Goal: Task Accomplishment & Management: Manage account settings

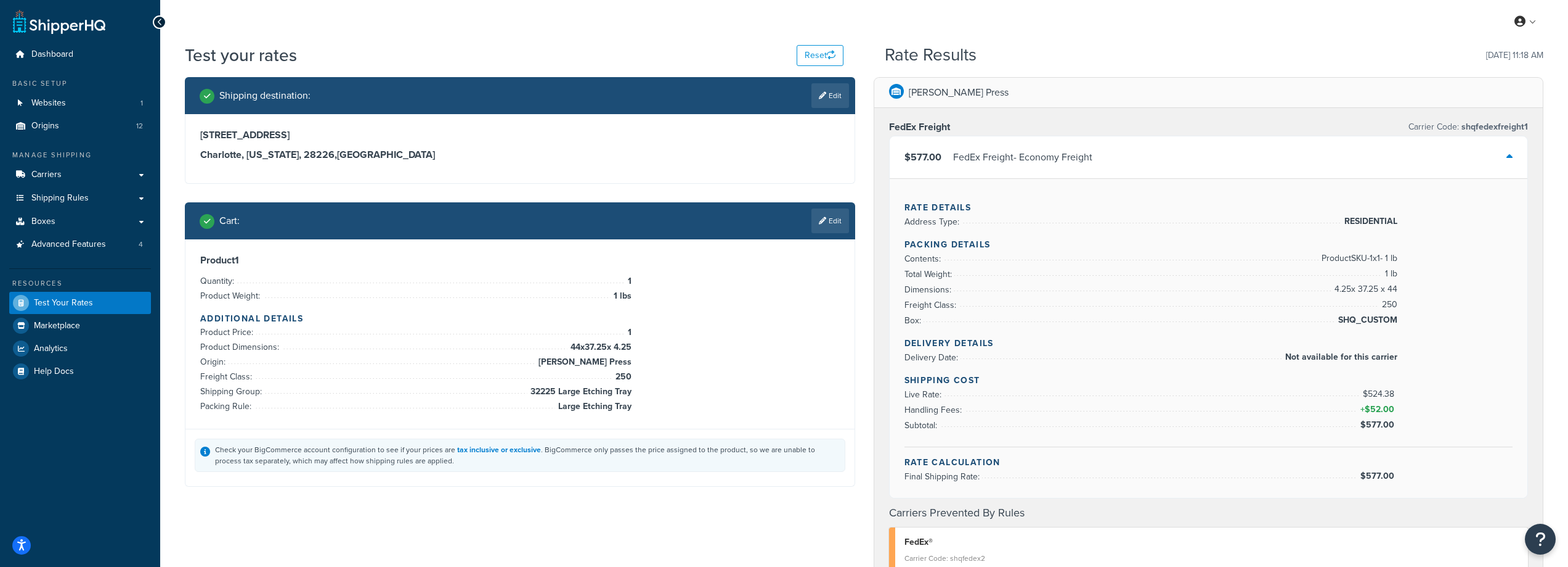
click at [833, 226] on link "Edit" at bounding box center [830, 221] width 38 height 25
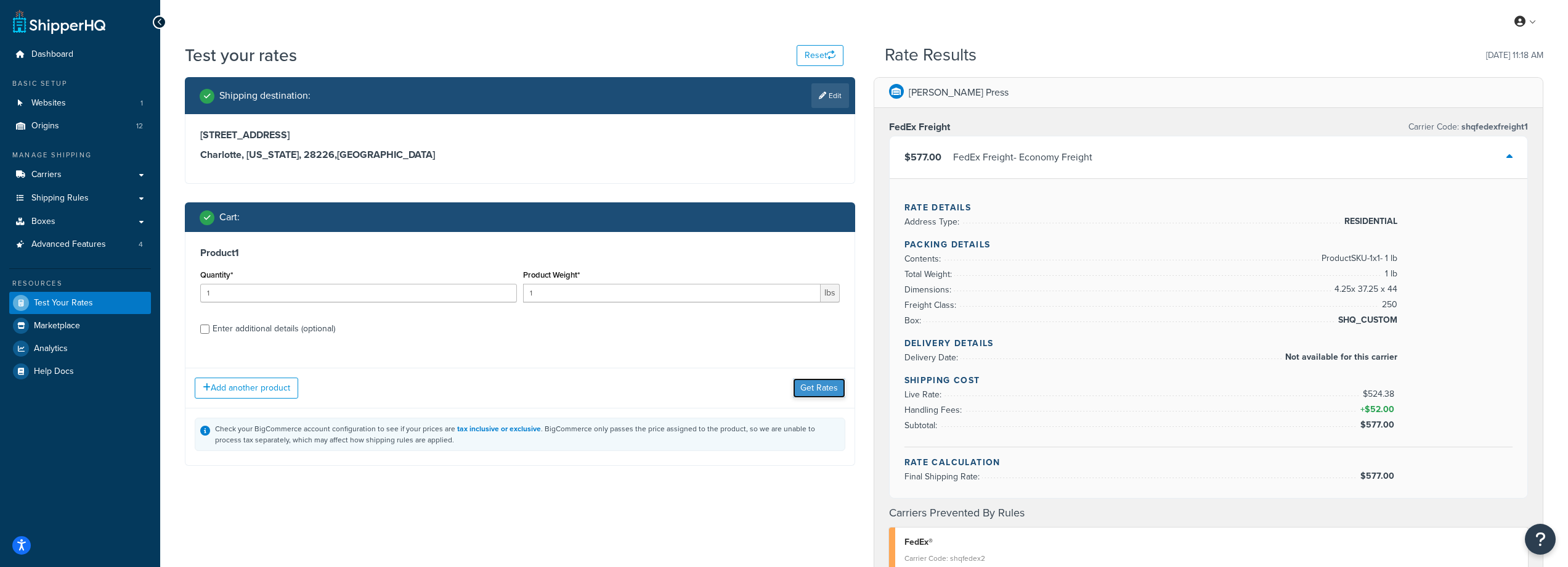
click at [829, 390] on button "Get Rates" at bounding box center [819, 387] width 52 height 19
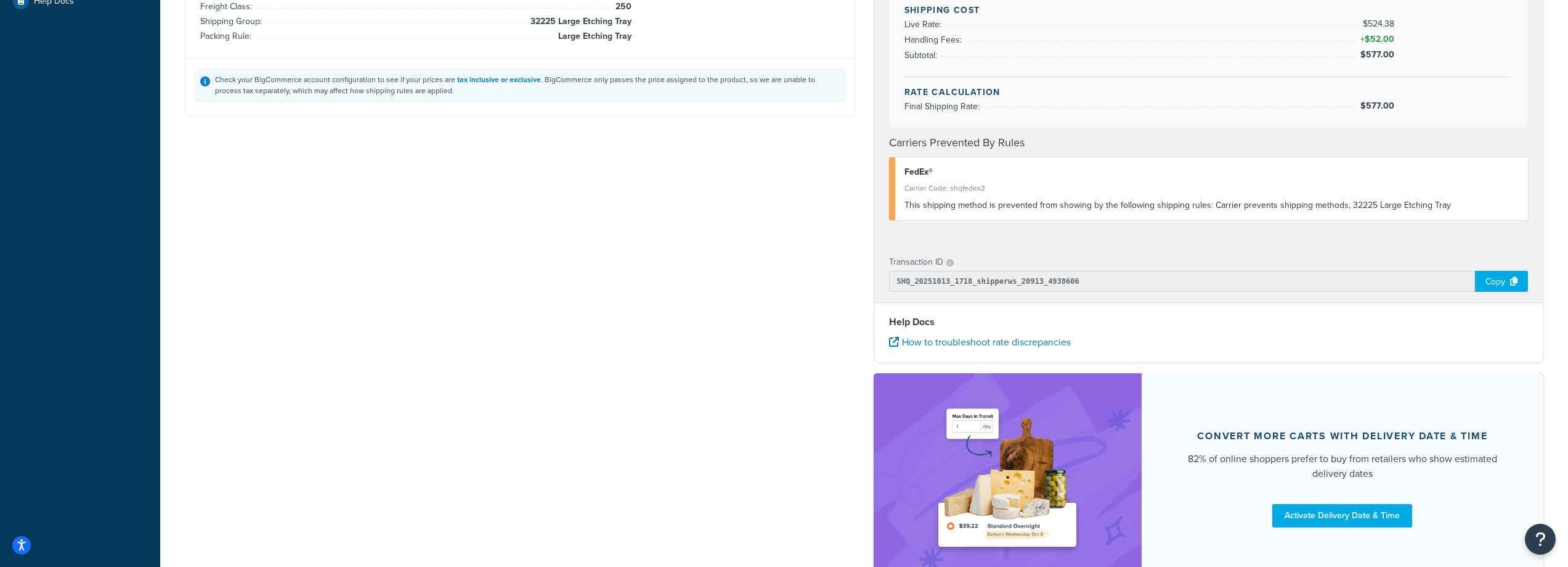
scroll to position [123, 0]
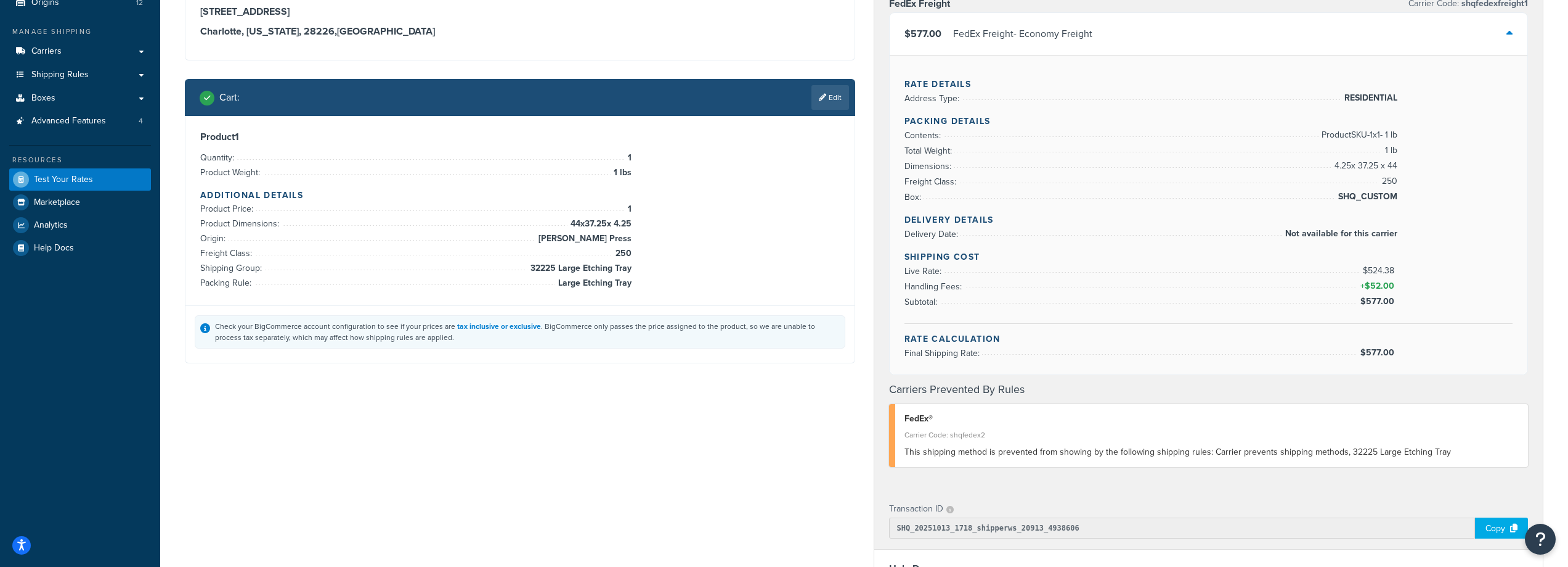
click at [829, 77] on div "Shipping destination : Edit 4501 Town and Country Rd Charlotte, North Carolina,…" at bounding box center [520, 167] width 689 height 428
click at [832, 91] on link "Edit" at bounding box center [830, 97] width 38 height 25
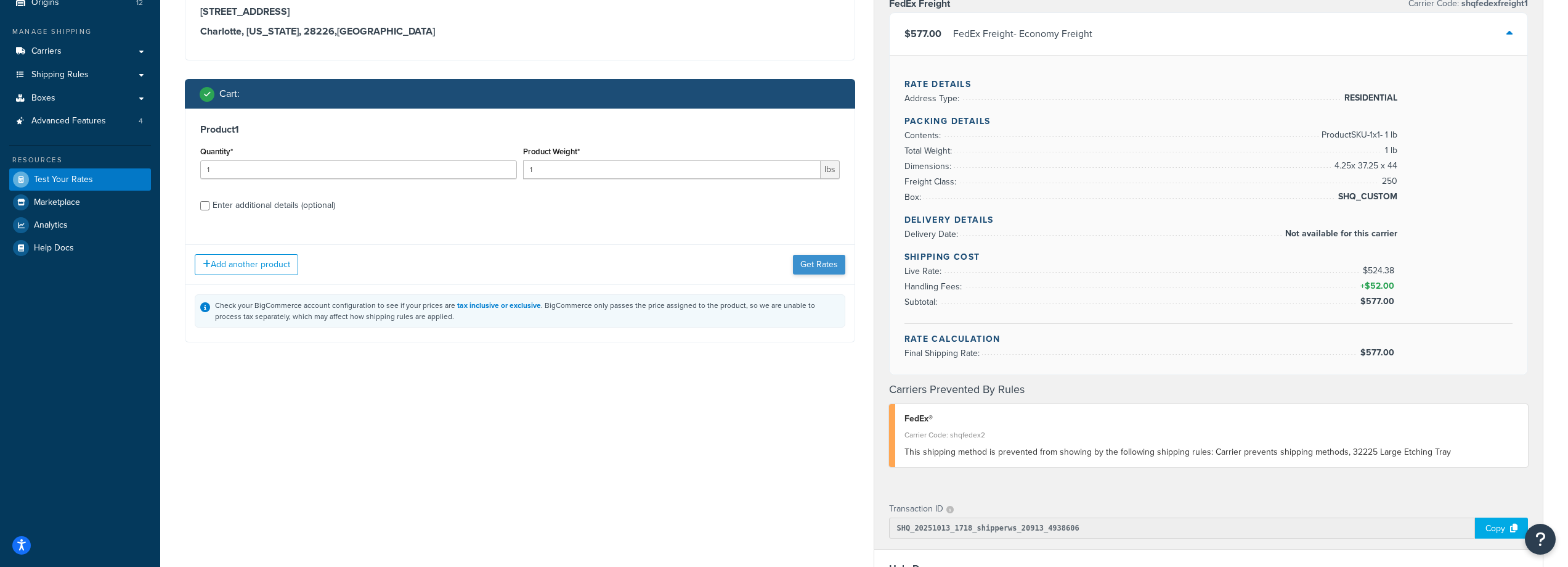
click at [832, 275] on div "Add another product Get Rates" at bounding box center [520, 264] width 669 height 40
click at [831, 269] on button "Get Rates" at bounding box center [819, 264] width 52 height 19
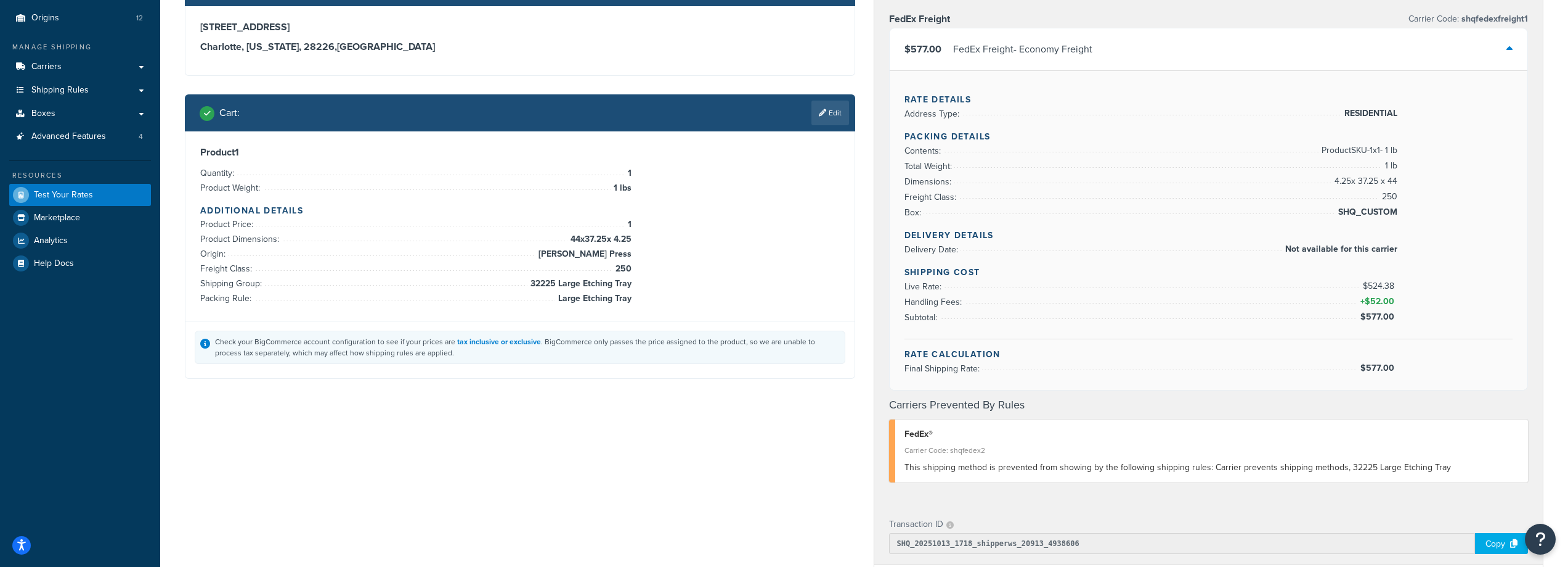
scroll to position [0, 0]
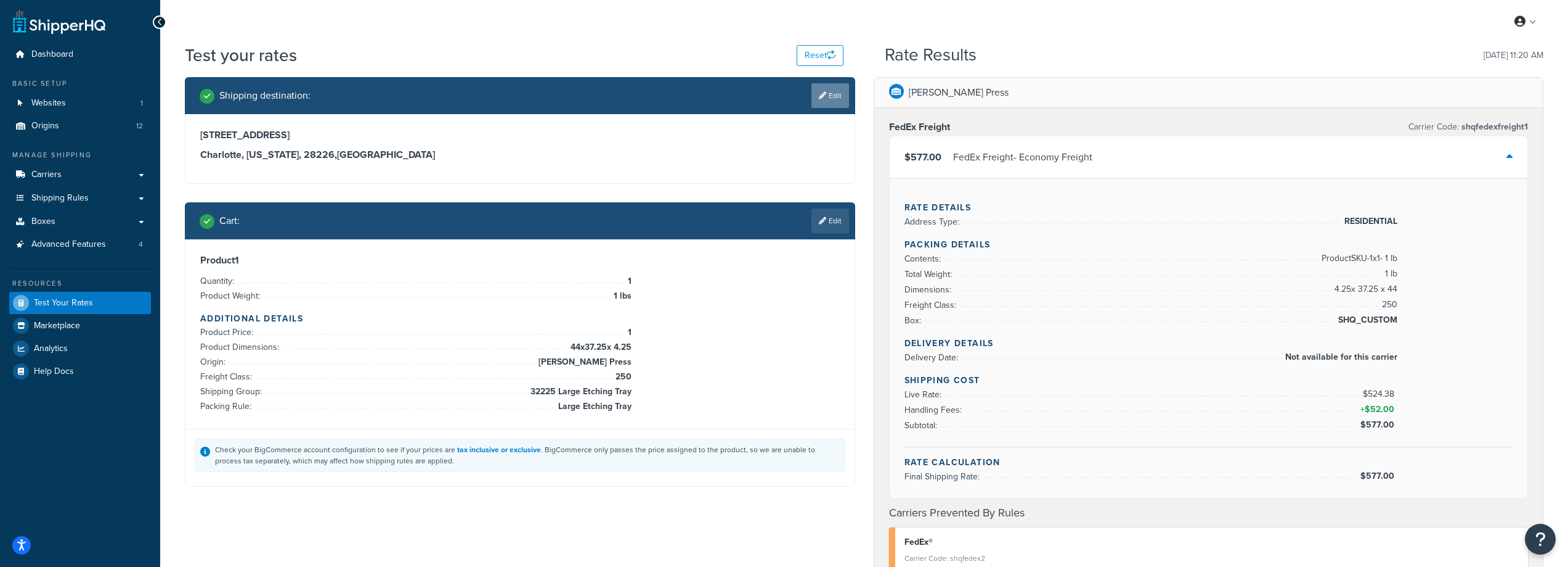
click at [819, 92] on icon at bounding box center [822, 95] width 8 height 8
select select "NC"
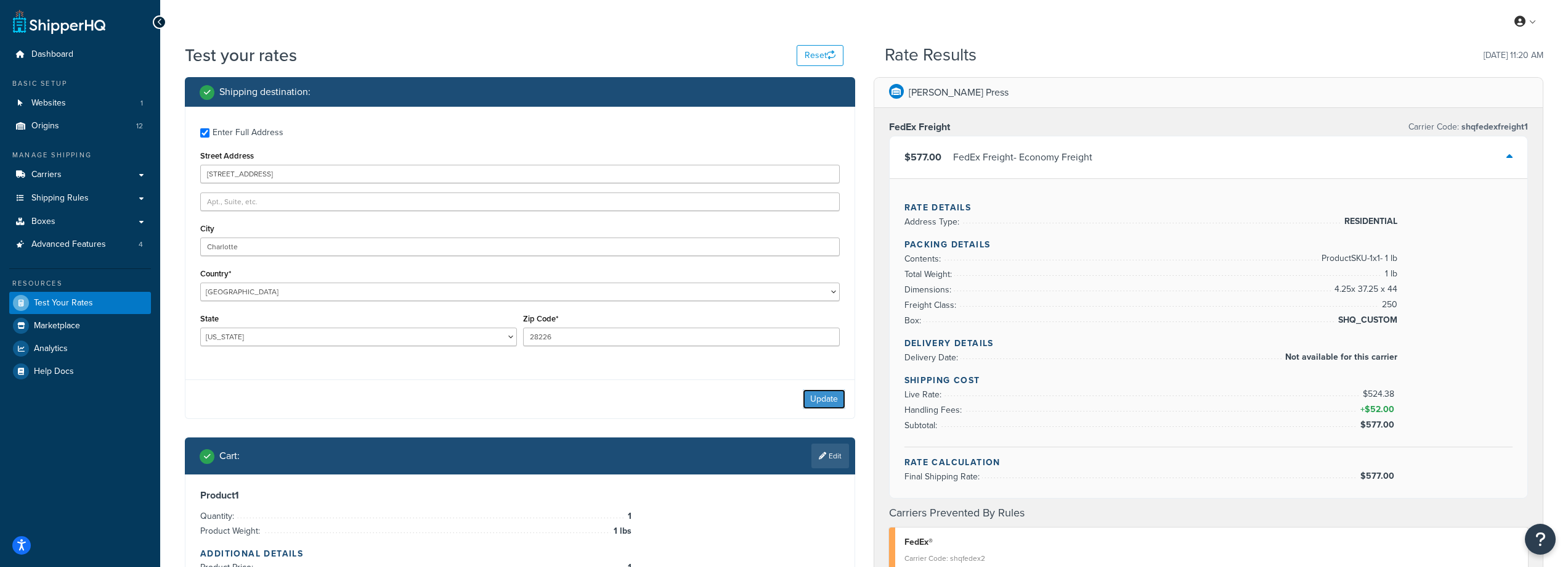
click at [833, 397] on button "Update" at bounding box center [824, 398] width 42 height 19
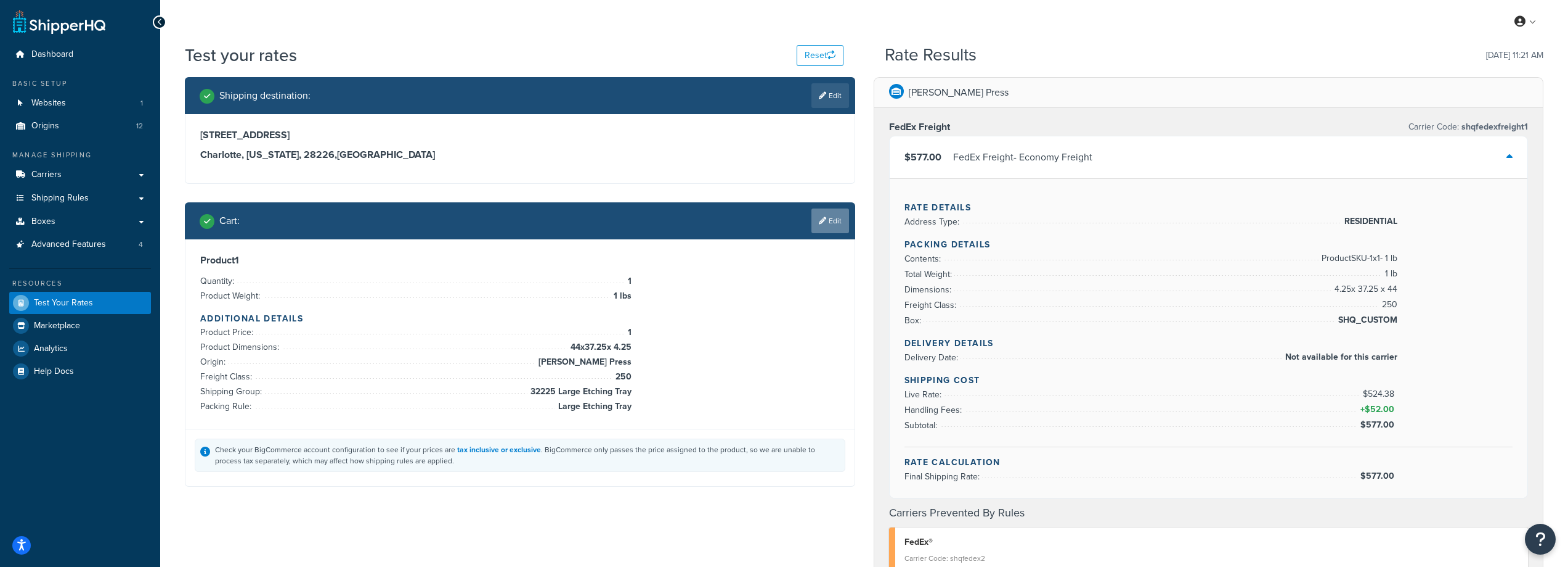
click at [841, 226] on link "Edit" at bounding box center [830, 221] width 38 height 25
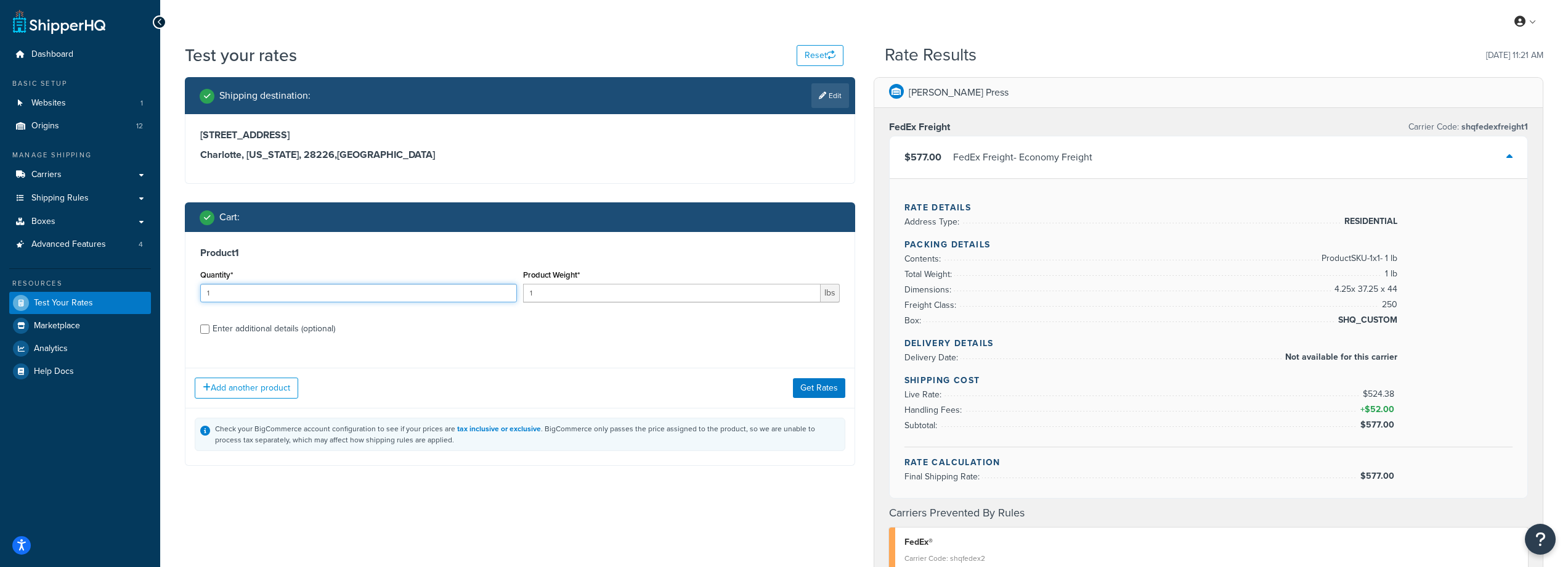
drag, startPoint x: 234, startPoint y: 298, endPoint x: 144, endPoint y: 282, distance: 91.4
click at [141, 281] on div "Dashboard Basic Setup Websites 1 Origins 12 Manage Shipping Carriers Carriers A…" at bounding box center [784, 514] width 1568 height 1028
type input "2"
click at [519, 323] on label "Enter additional details (optional)" at bounding box center [526, 327] width 627 height 19
click at [209, 324] on input "Enter additional details (optional)" at bounding box center [204, 329] width 9 height 9
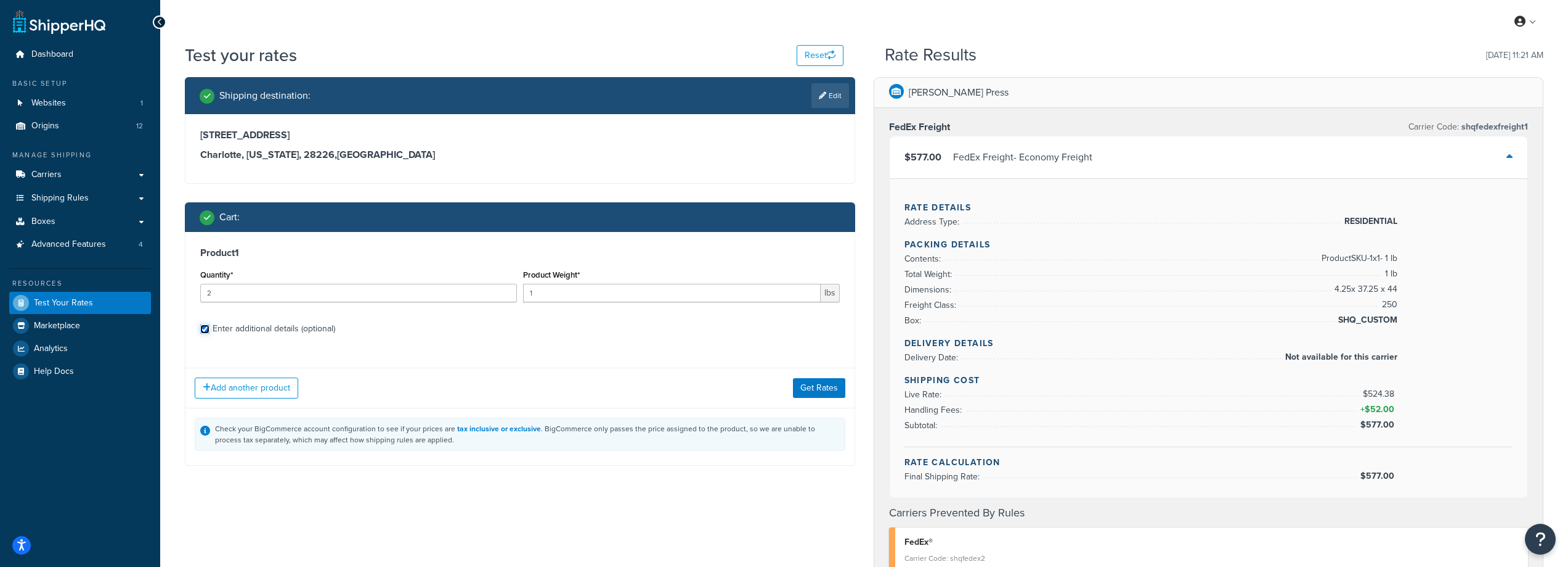
checkbox input "true"
select select "62391"
select select "250"
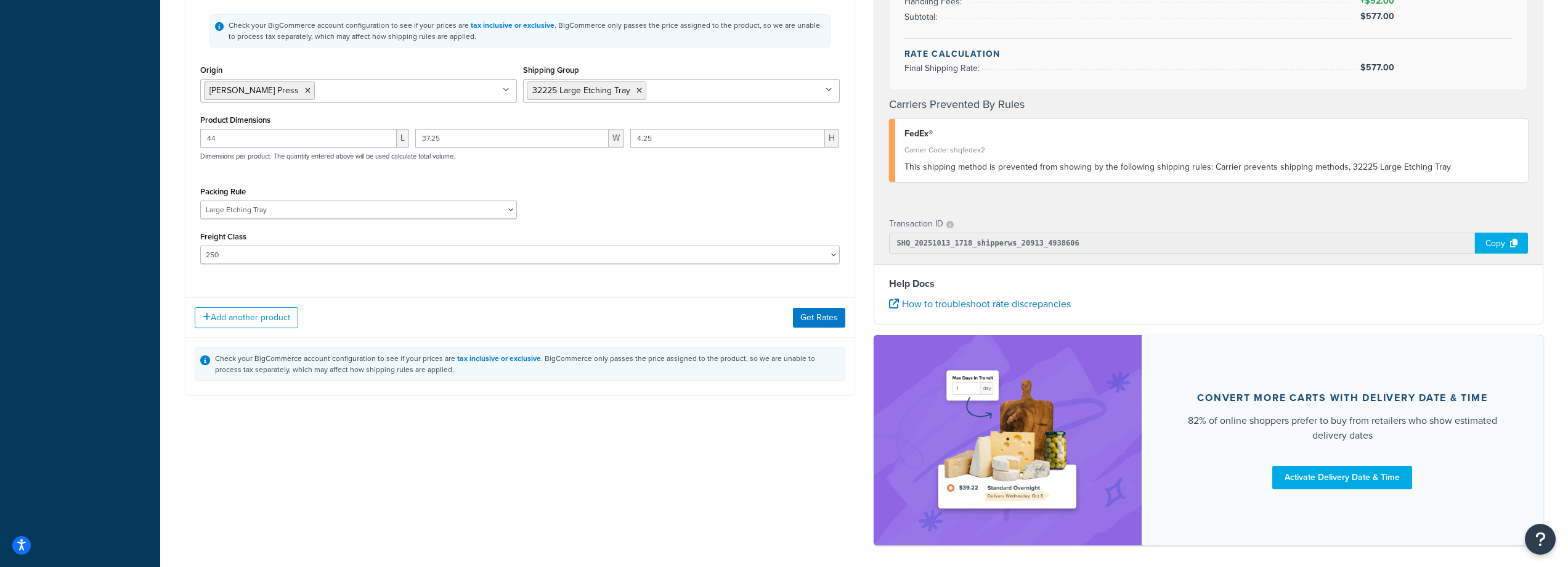
scroll to position [432, 0]
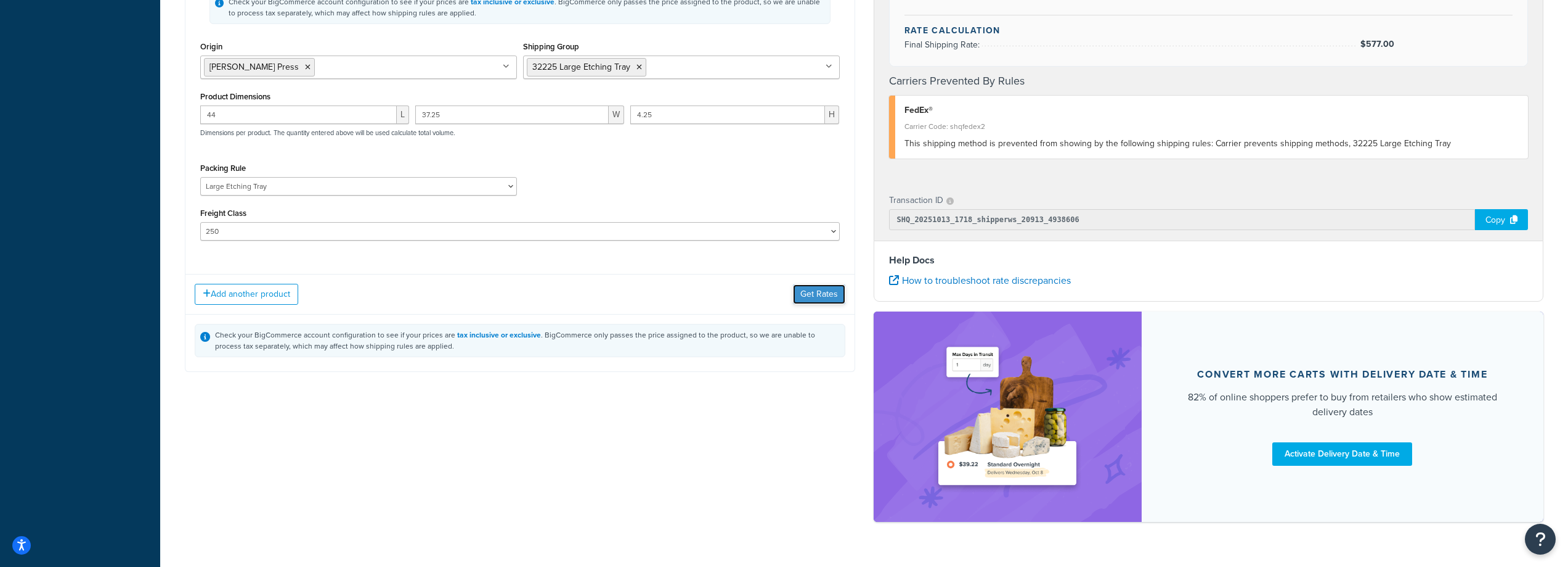
click at [818, 289] on button "Get Rates" at bounding box center [819, 293] width 52 height 19
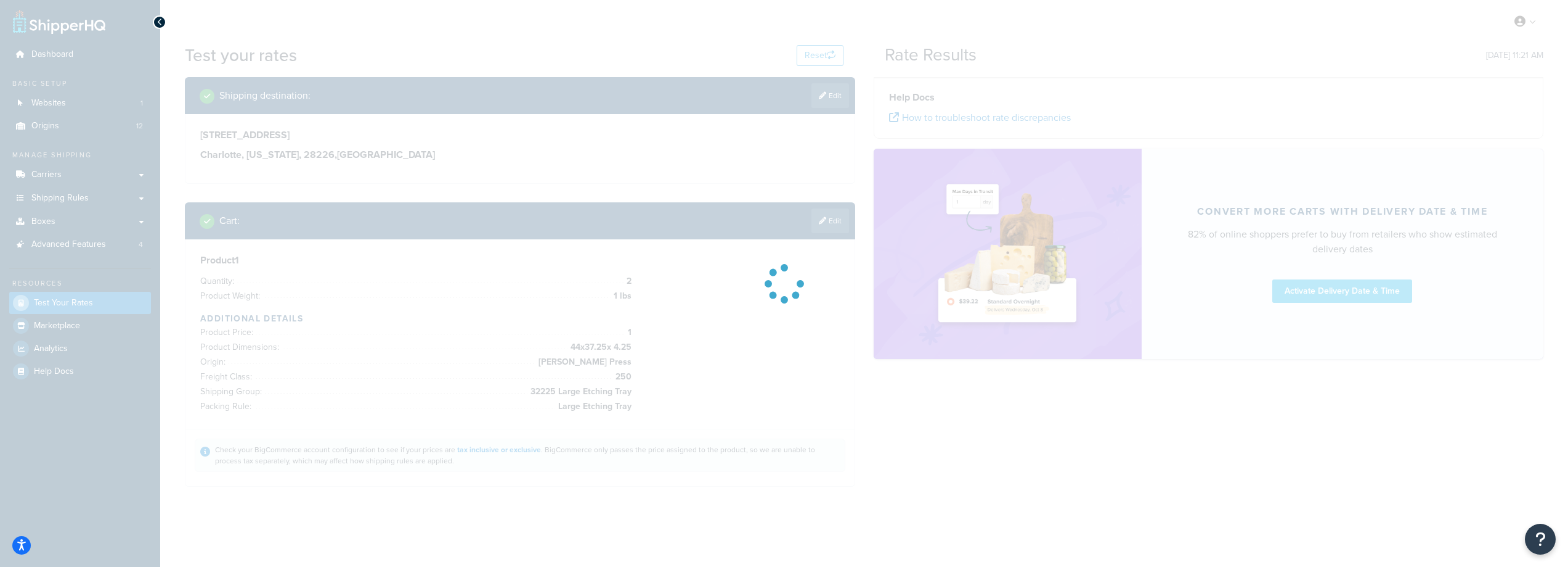
scroll to position [0, 0]
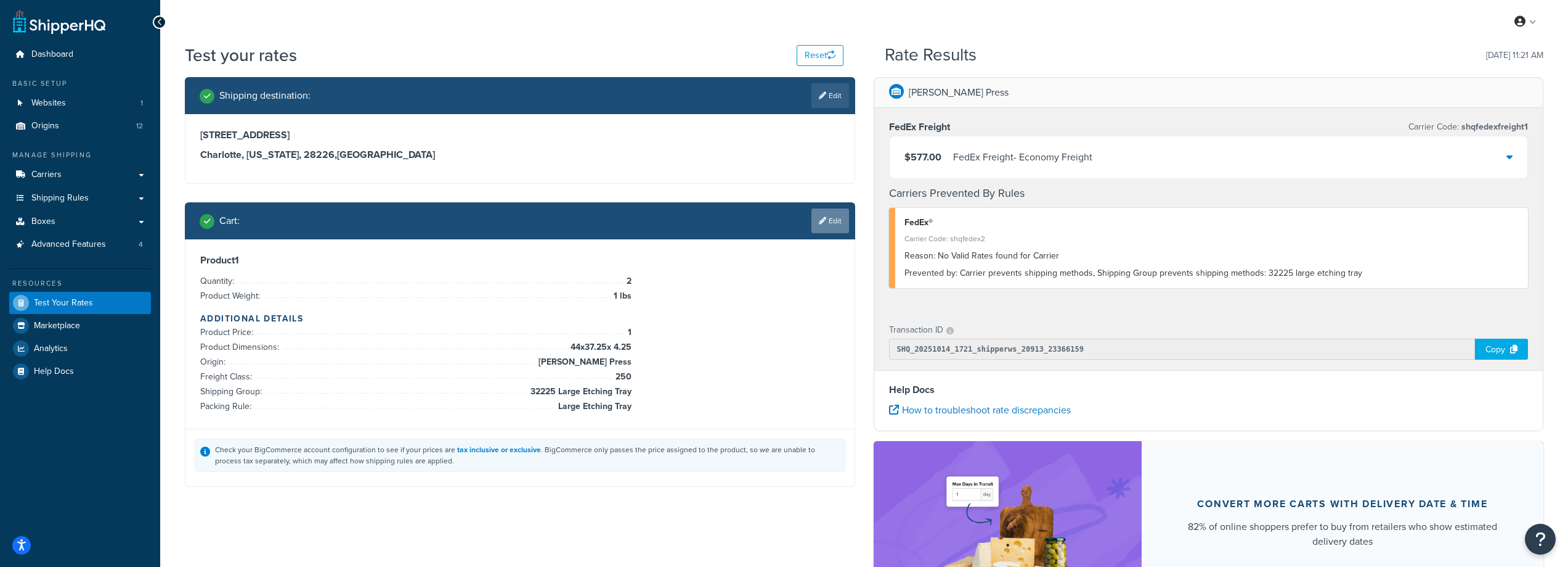
click at [826, 222] on link "Edit" at bounding box center [830, 221] width 38 height 25
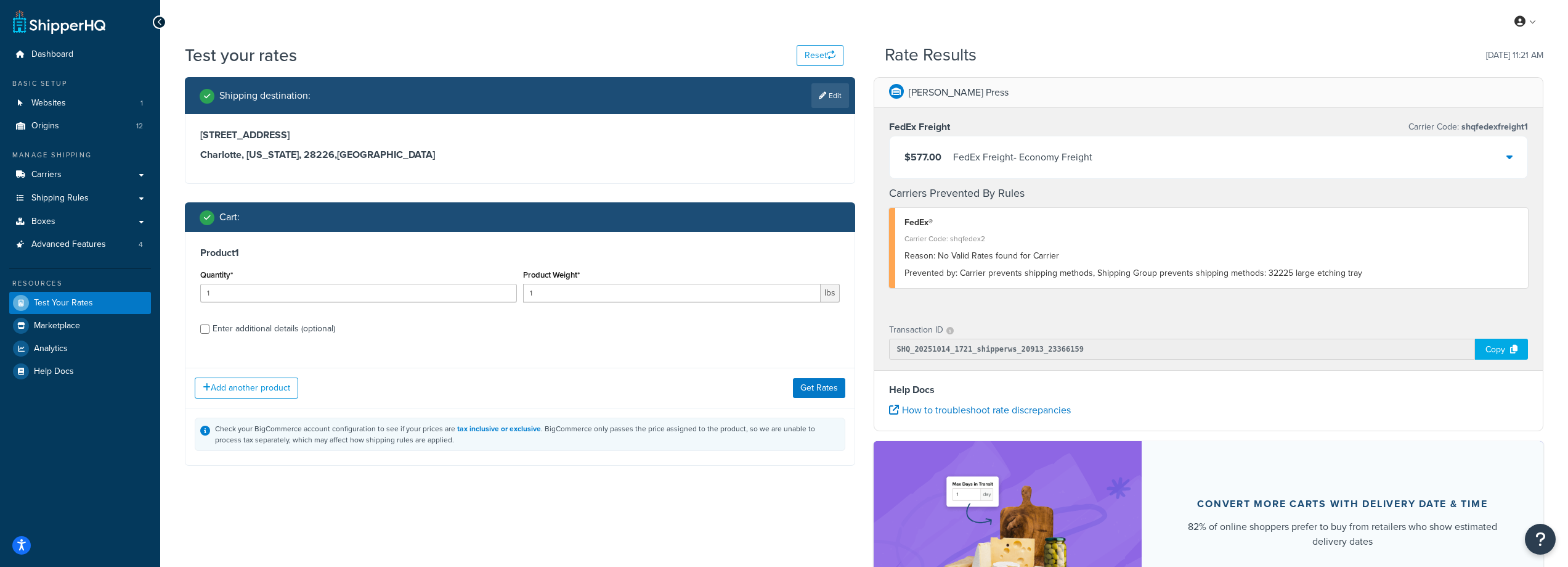
click at [272, 325] on div "Enter additional details (optional)" at bounding box center [274, 329] width 122 height 17
click at [209, 325] on input "Enter additional details (optional)" at bounding box center [204, 329] width 9 height 9
checkbox input "true"
select select "62391"
select select "250"
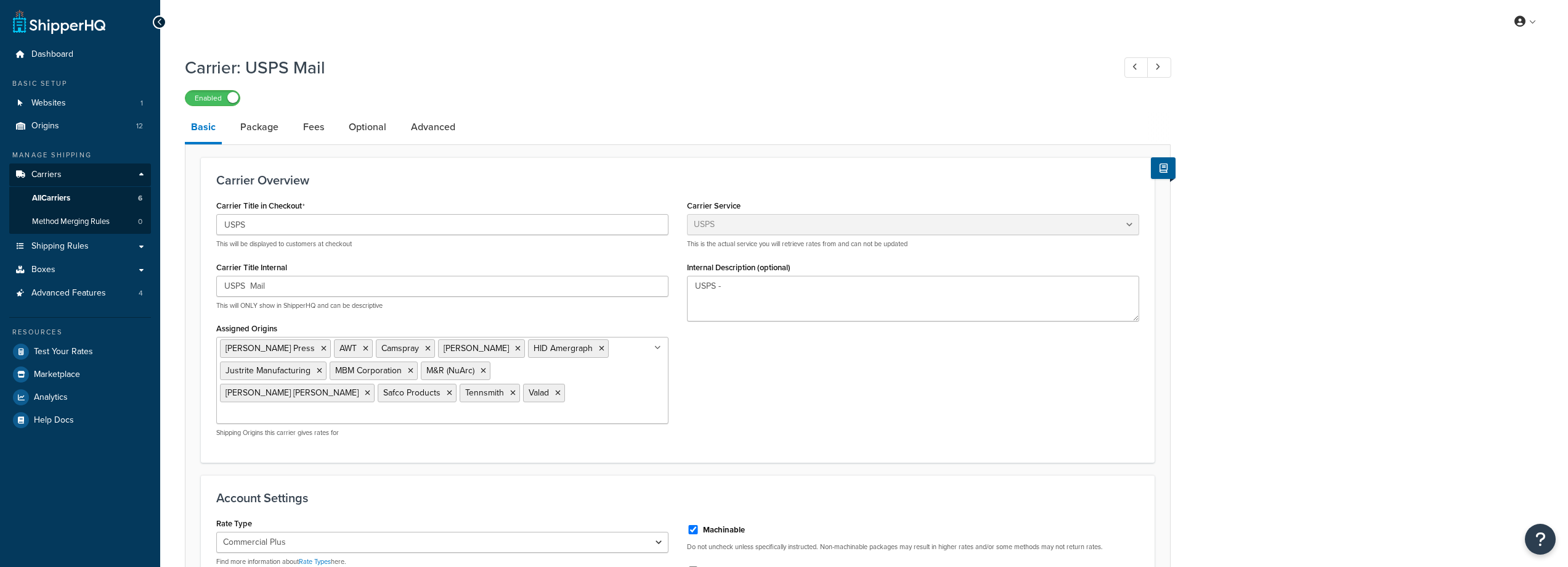
select select "usps"
select select "PLUS"
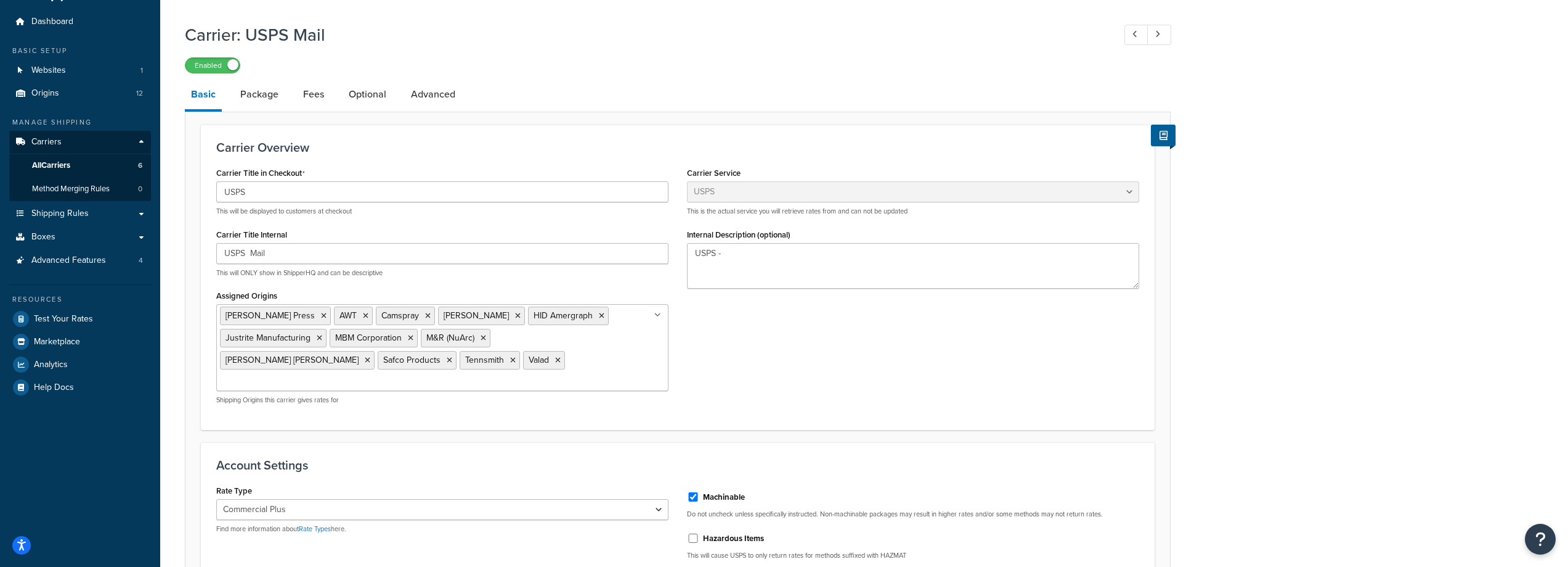
scroll to position [6, 0]
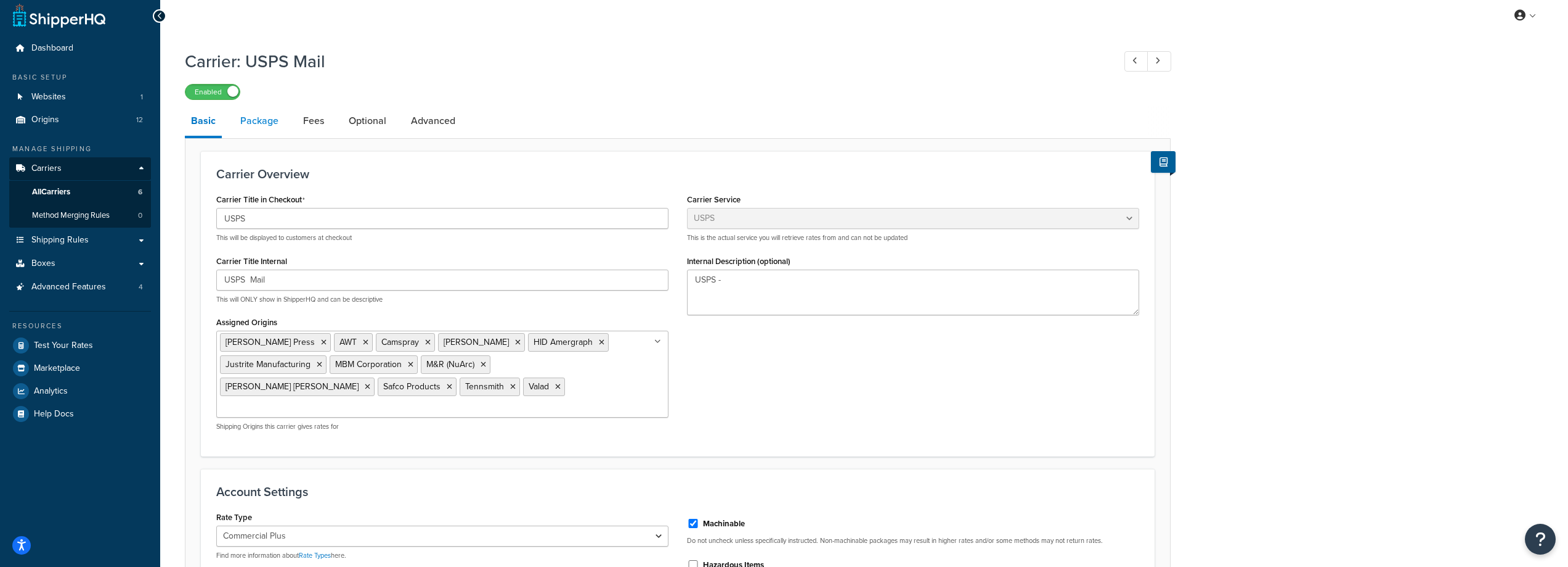
click at [269, 119] on link "Package" at bounding box center [259, 121] width 51 height 30
select select "259991"
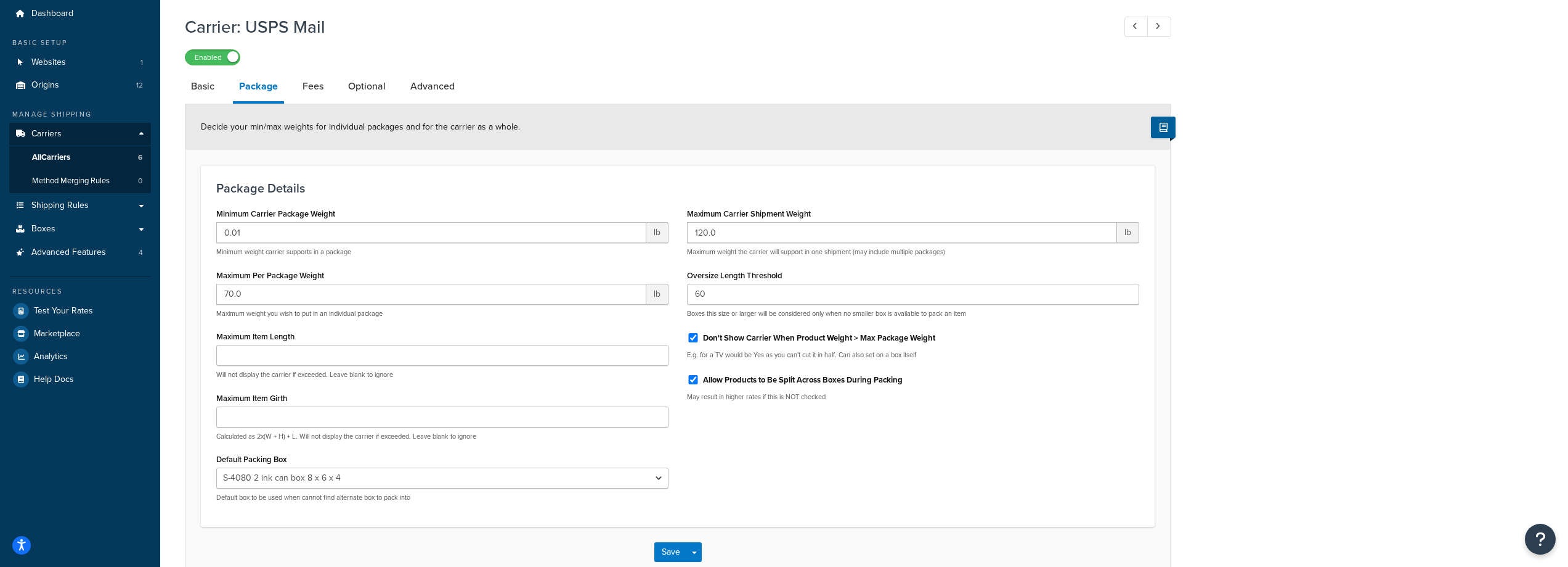
scroll to position [115, 0]
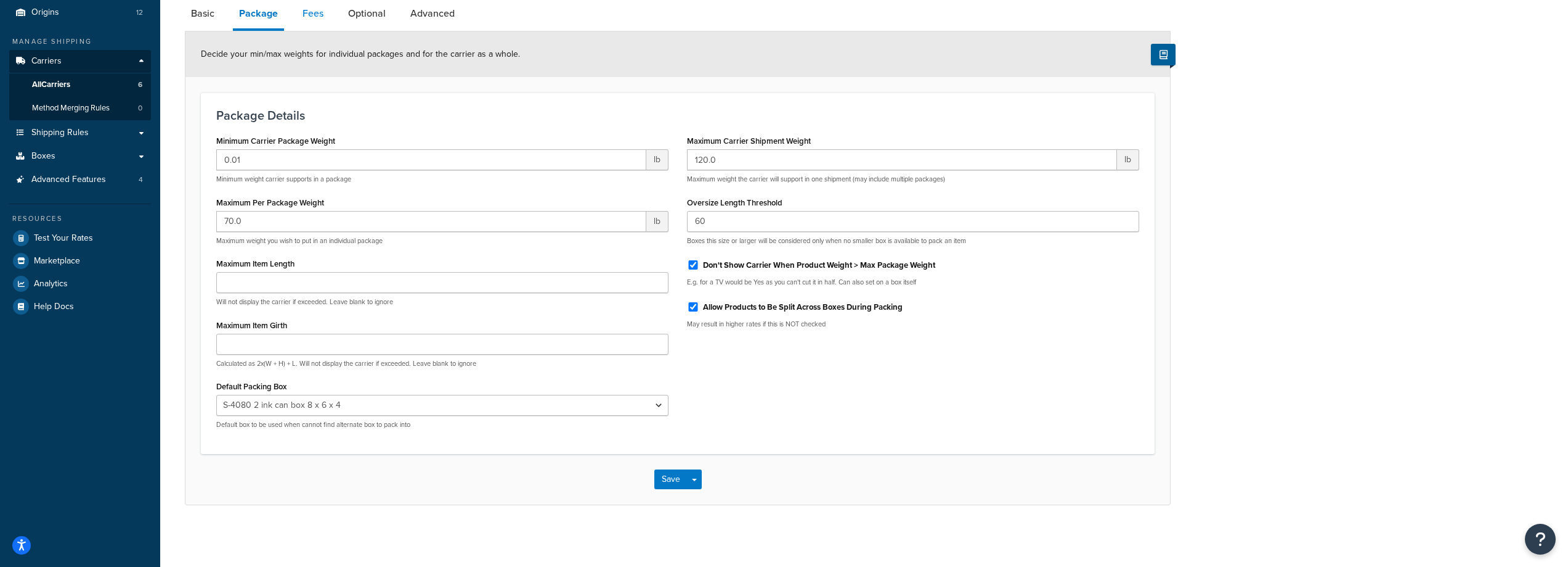
click at [317, 17] on link "Fees" at bounding box center [312, 14] width 33 height 30
select select "package"
select select "AFTER"
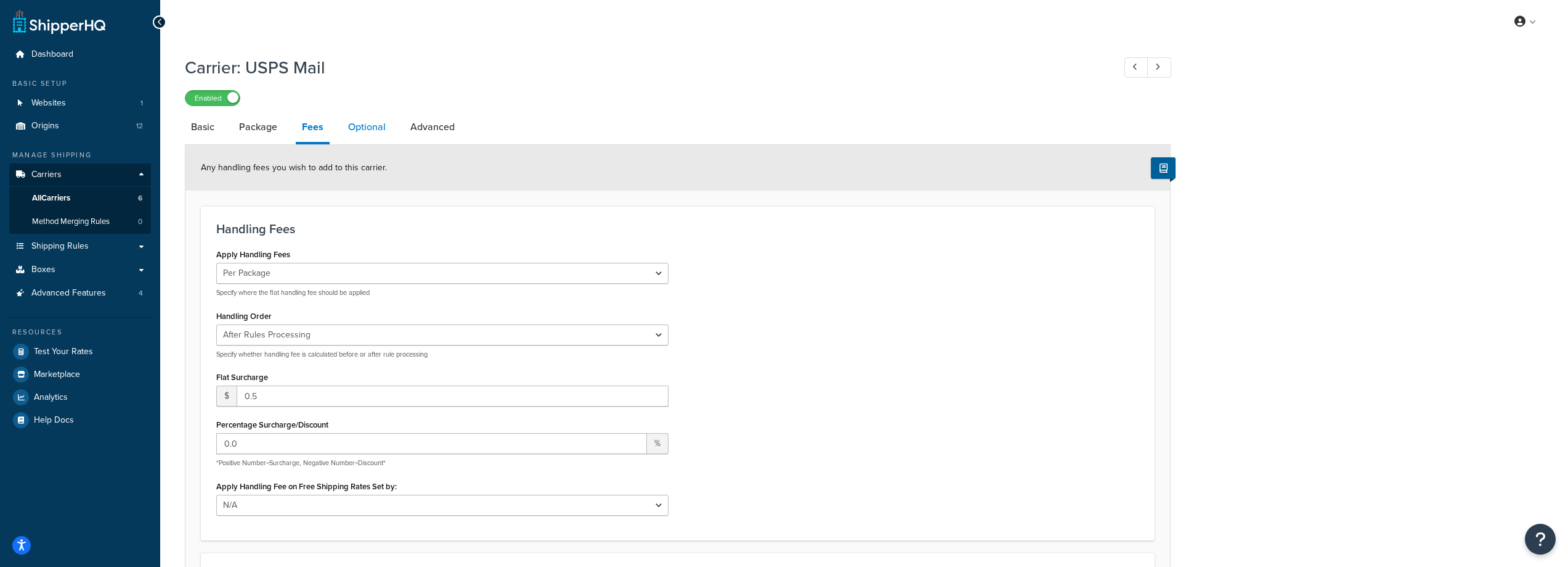
click at [377, 125] on link "Optional" at bounding box center [366, 127] width 50 height 30
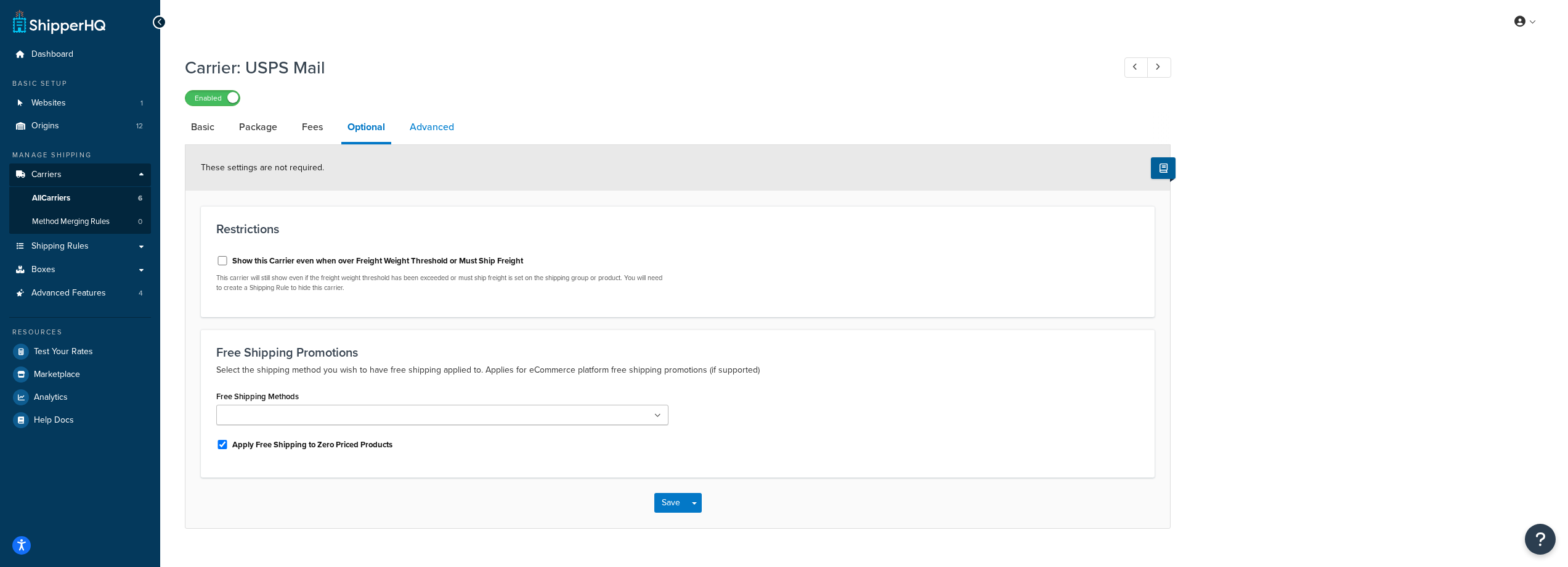
click at [432, 124] on link "Advanced" at bounding box center [431, 127] width 57 height 30
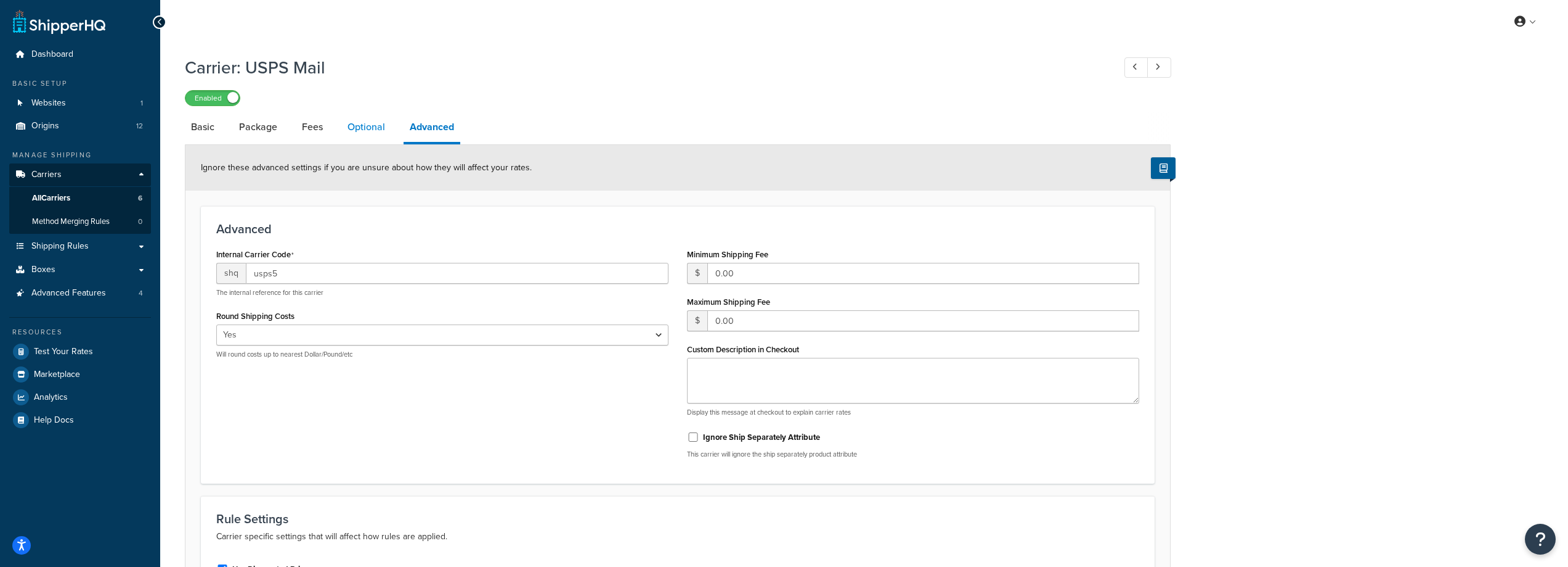
drag, startPoint x: 361, startPoint y: 134, endPoint x: 352, endPoint y: 124, distance: 13.5
click at [360, 134] on link "Optional" at bounding box center [366, 127] width 50 height 30
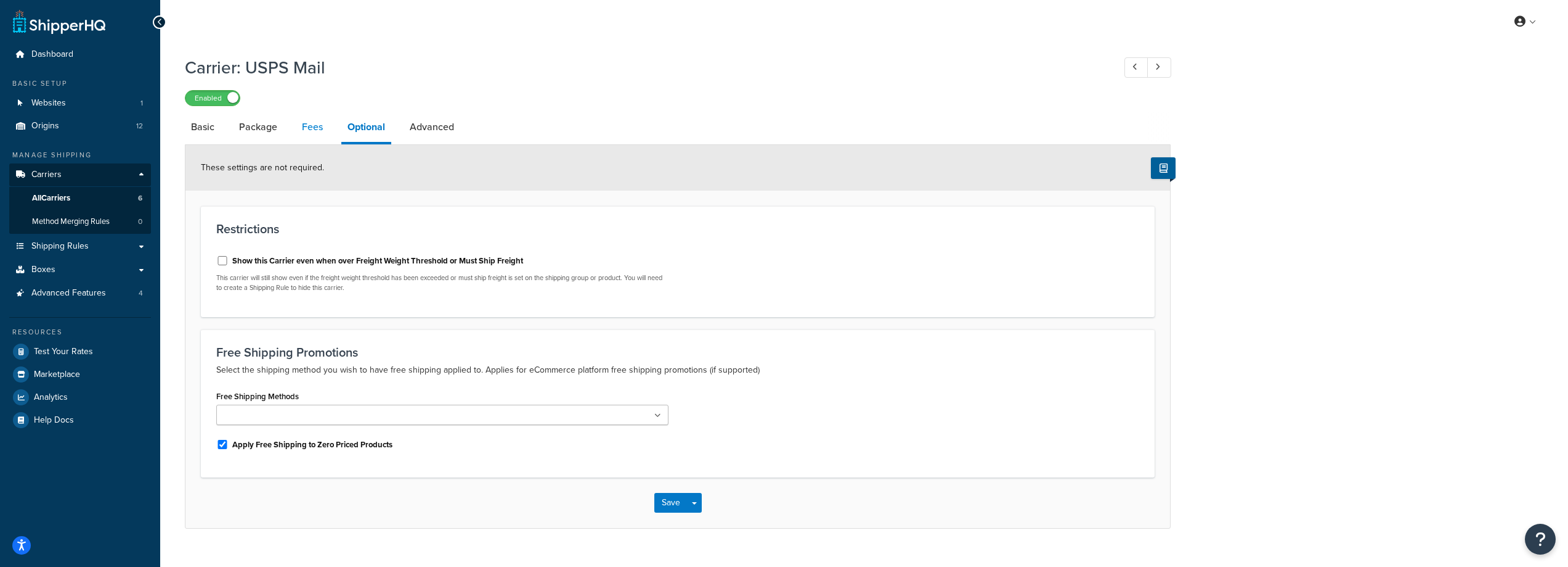
click at [310, 127] on link "Fees" at bounding box center [312, 127] width 33 height 30
select select "package"
select select "AFTER"
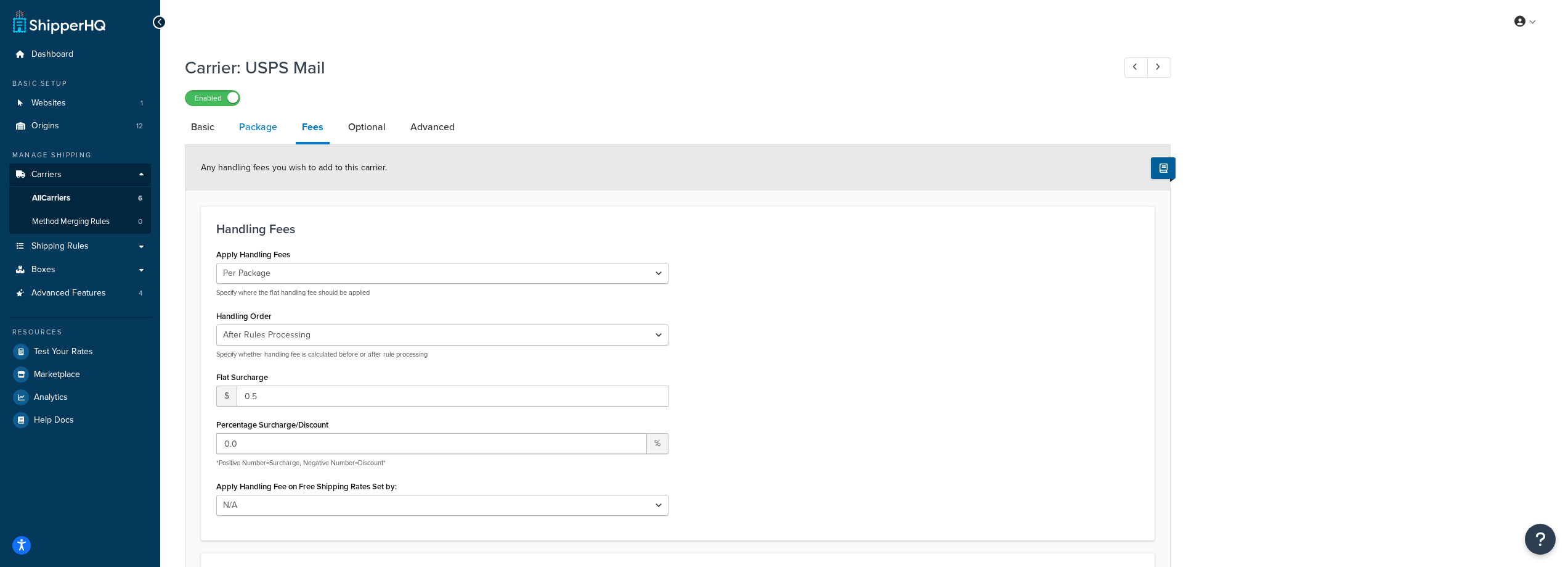
click at [263, 122] on link "Package" at bounding box center [258, 127] width 51 height 30
select select "259991"
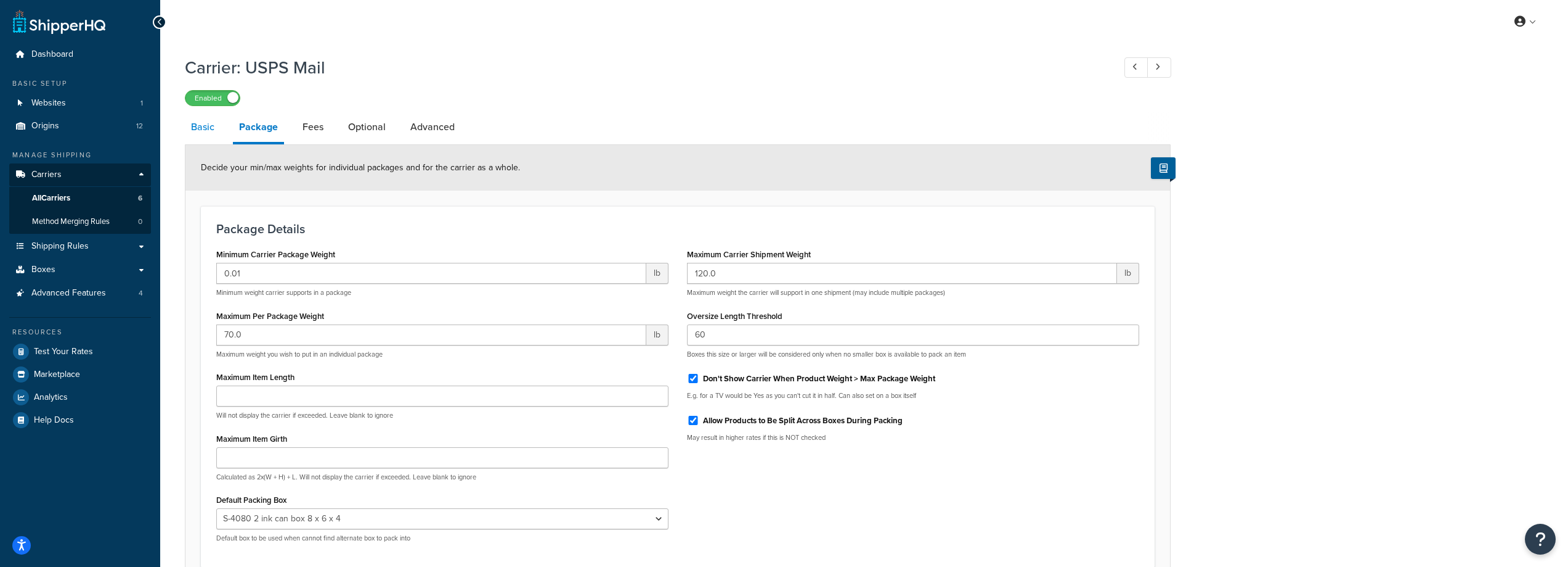
click at [209, 122] on link "Basic" at bounding box center [203, 127] width 35 height 30
select select "usps"
select select "PLUS"
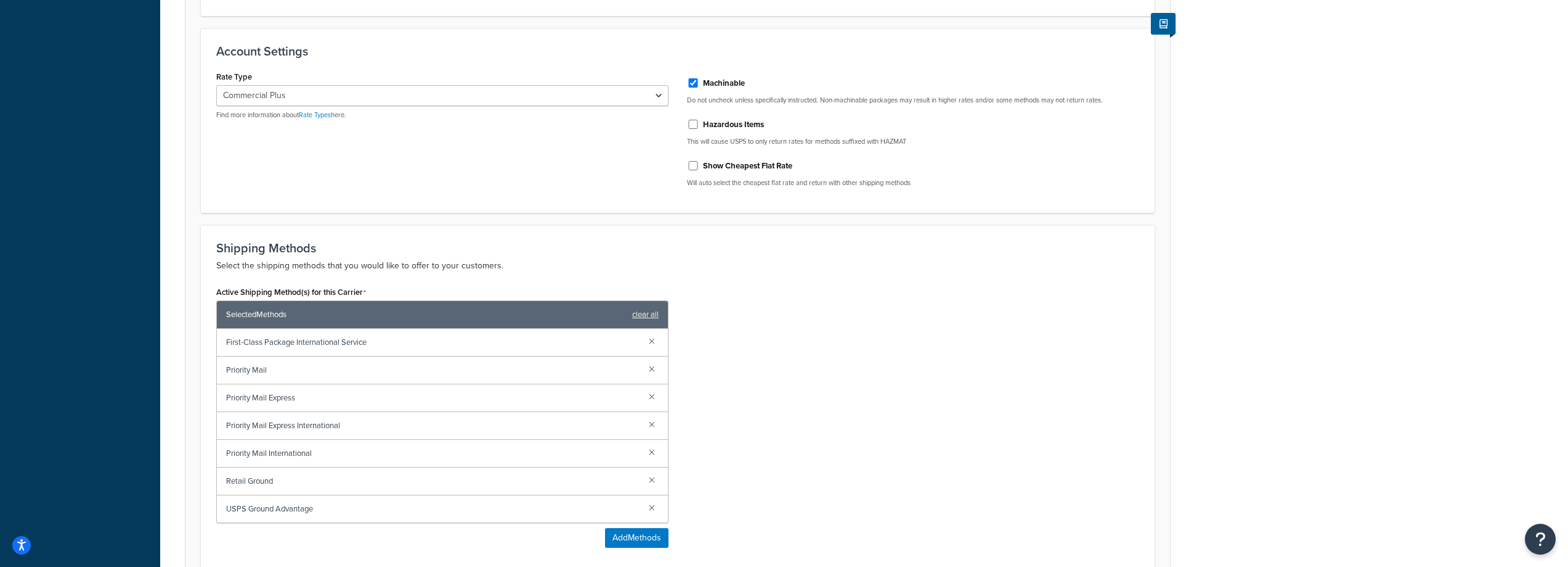
scroll to position [370, 0]
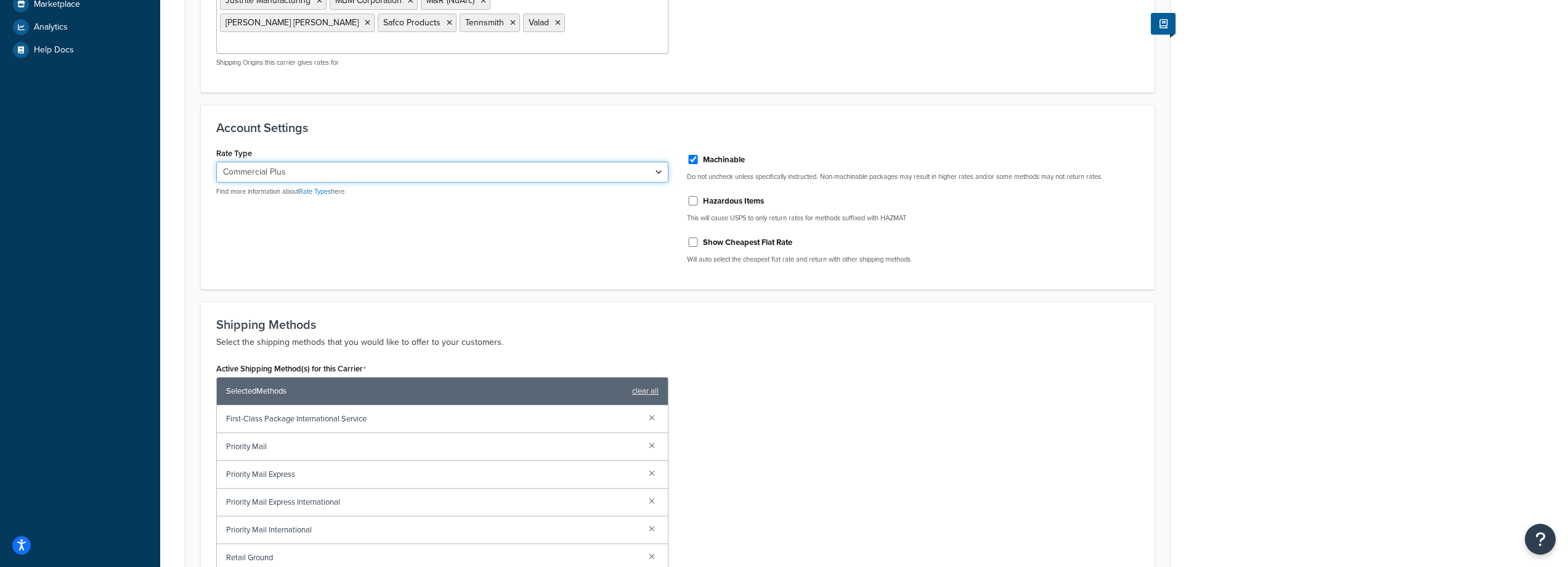
click at [654, 161] on select "Retail Rates Online Rates Commercial Plus" at bounding box center [442, 172] width 453 height 21
click at [331, 186] on link "Rate Types" at bounding box center [315, 191] width 32 height 10
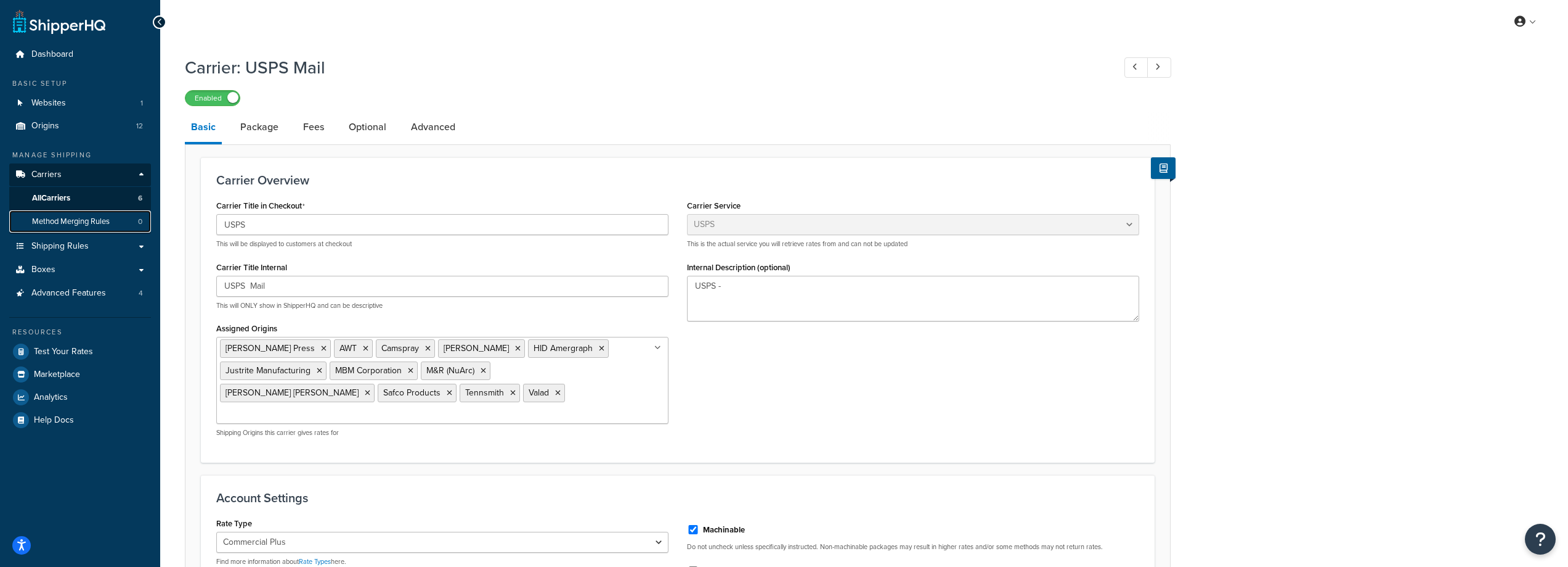
click at [126, 220] on link "Method Merging Rules 0" at bounding box center [80, 221] width 142 height 23
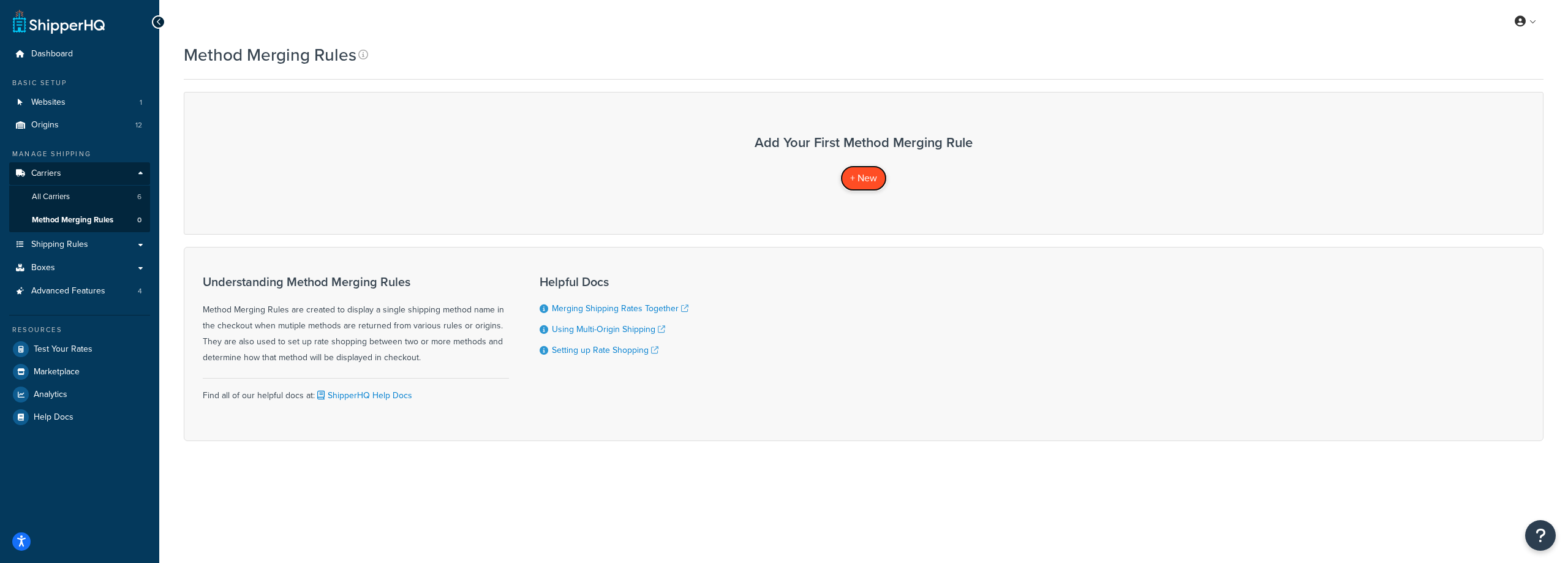
click at [845, 178] on link "+ New" at bounding box center [863, 178] width 46 height 25
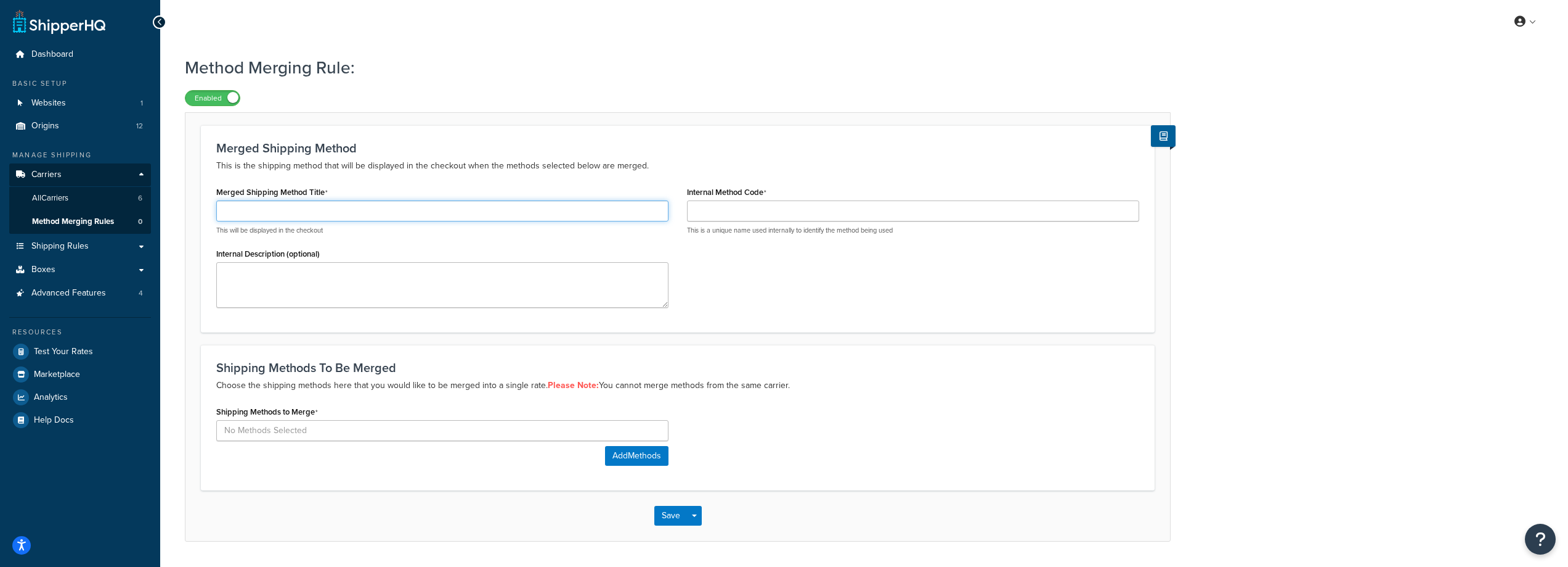
click at [448, 209] on input "Merged Shipping Method Title" at bounding box center [442, 210] width 453 height 21
click at [476, 204] on input "Merged Shipping Method Title" at bounding box center [442, 210] width 453 height 21
click at [414, 423] on div "Shipping Methods to Merge" at bounding box center [442, 421] width 453 height 38
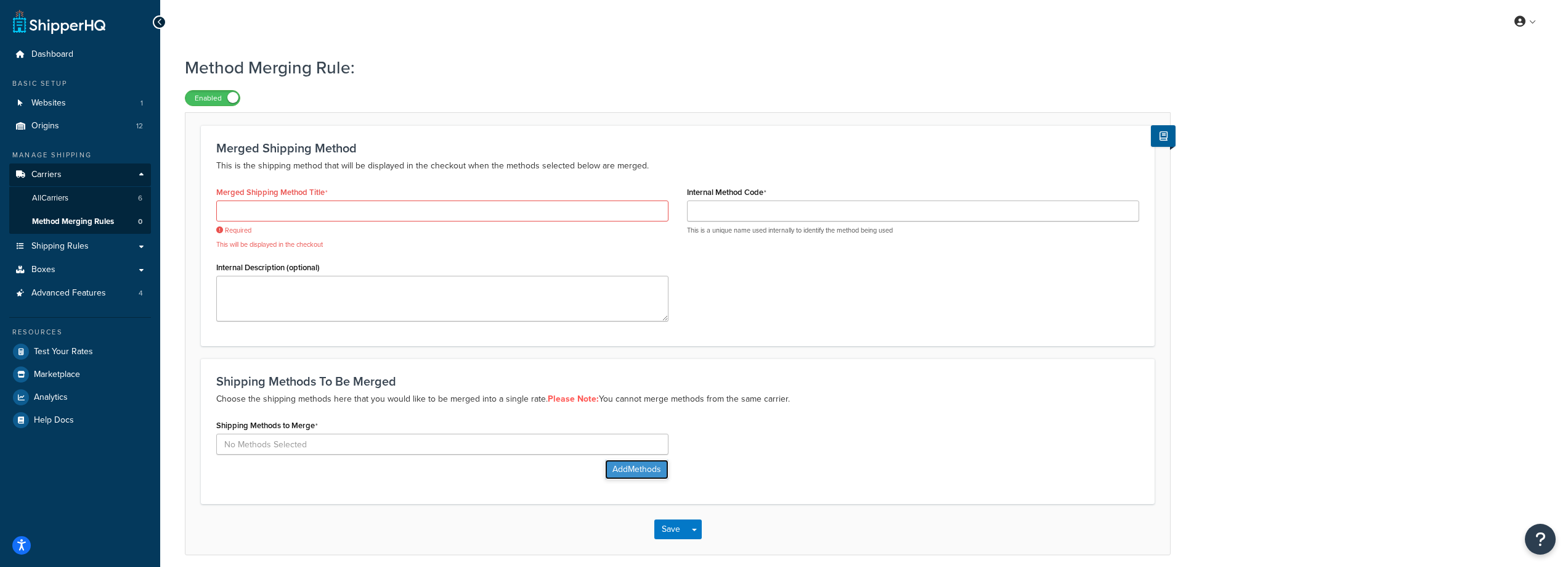
click at [626, 462] on button "Add Methods" at bounding box center [637, 469] width 63 height 19
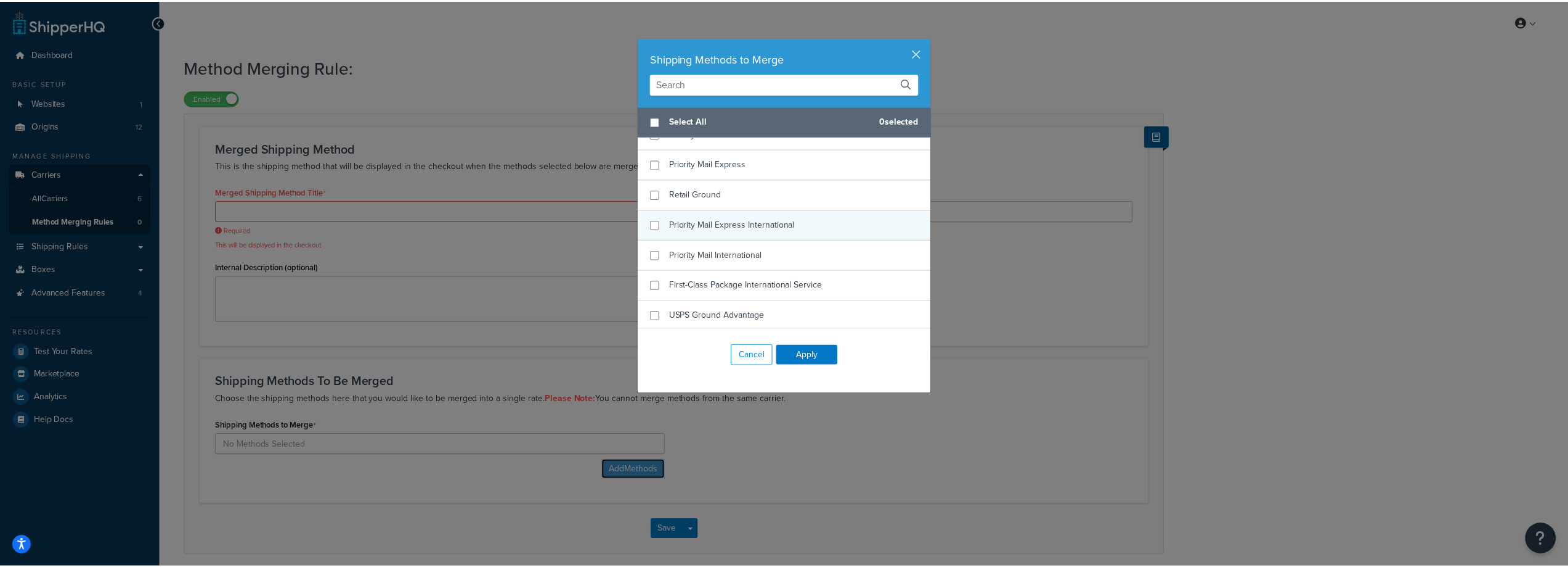
scroll to position [1308, 0]
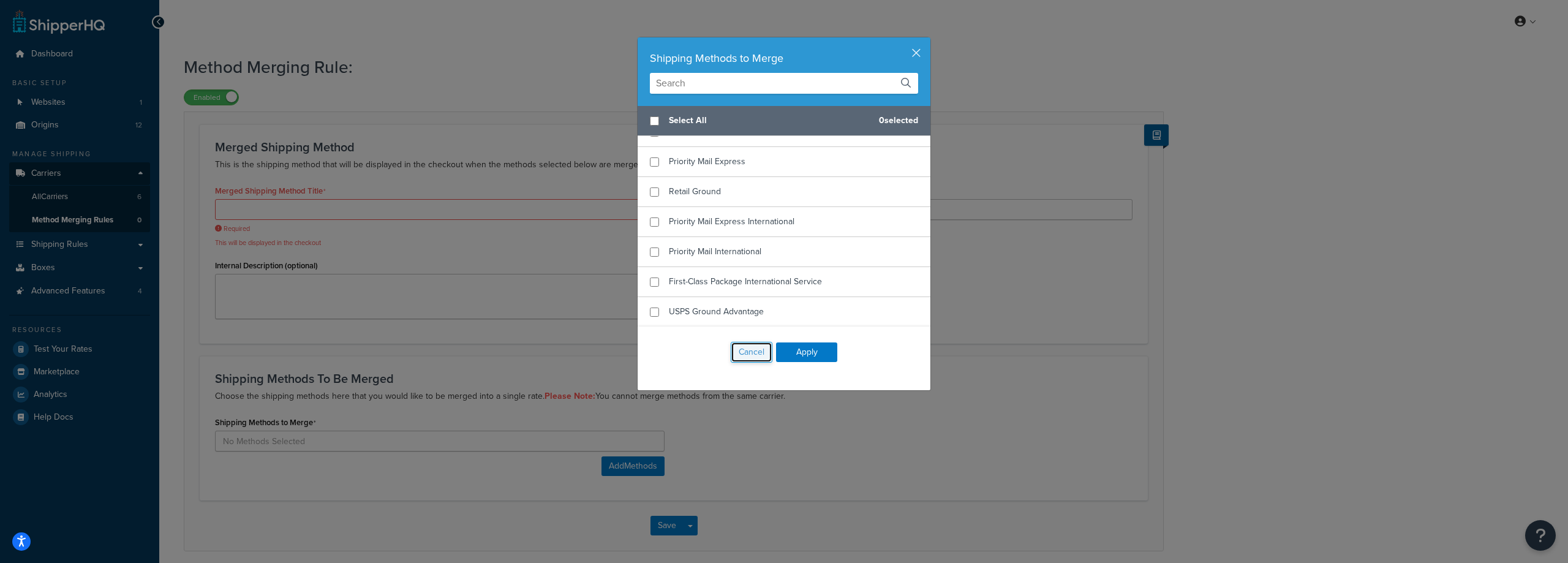
click at [754, 354] on button "Cancel" at bounding box center [752, 352] width 42 height 21
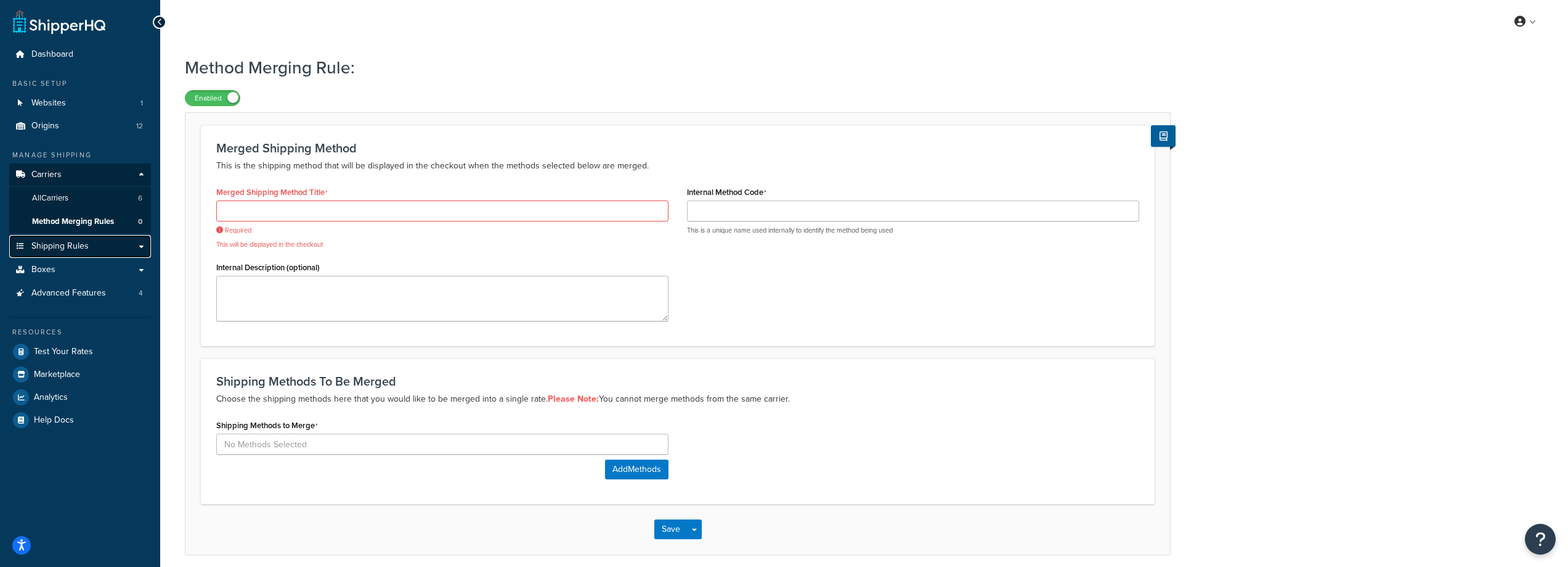
click at [113, 243] on link "Shipping Rules" at bounding box center [80, 246] width 142 height 23
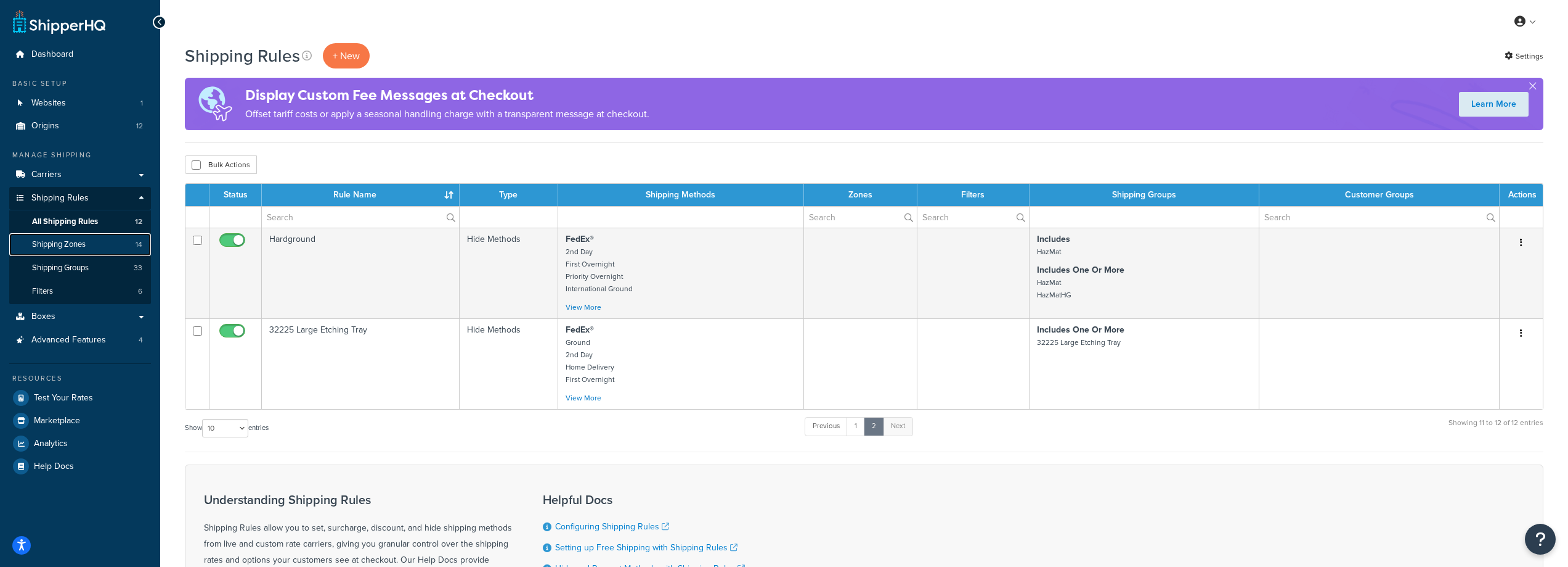
click at [61, 253] on link "Shipping Zones 14" at bounding box center [80, 244] width 142 height 23
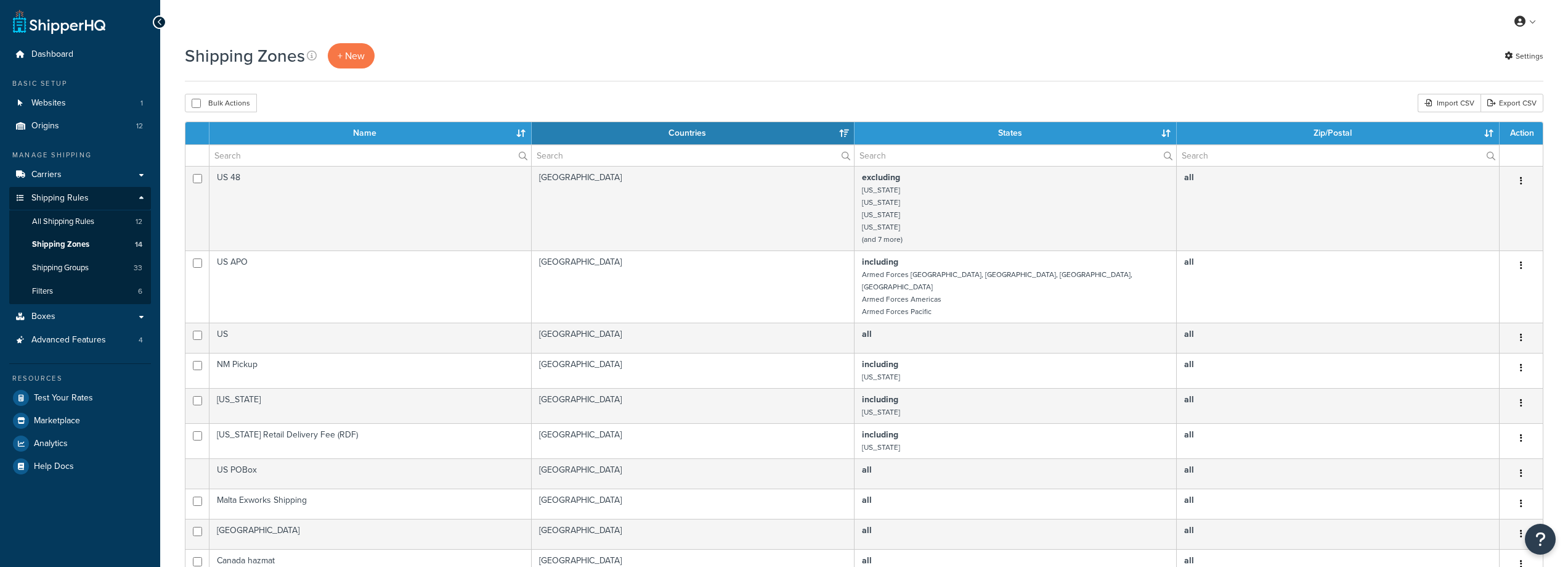
select select "15"
click at [90, 229] on link "All Shipping Rules 12" at bounding box center [80, 221] width 142 height 23
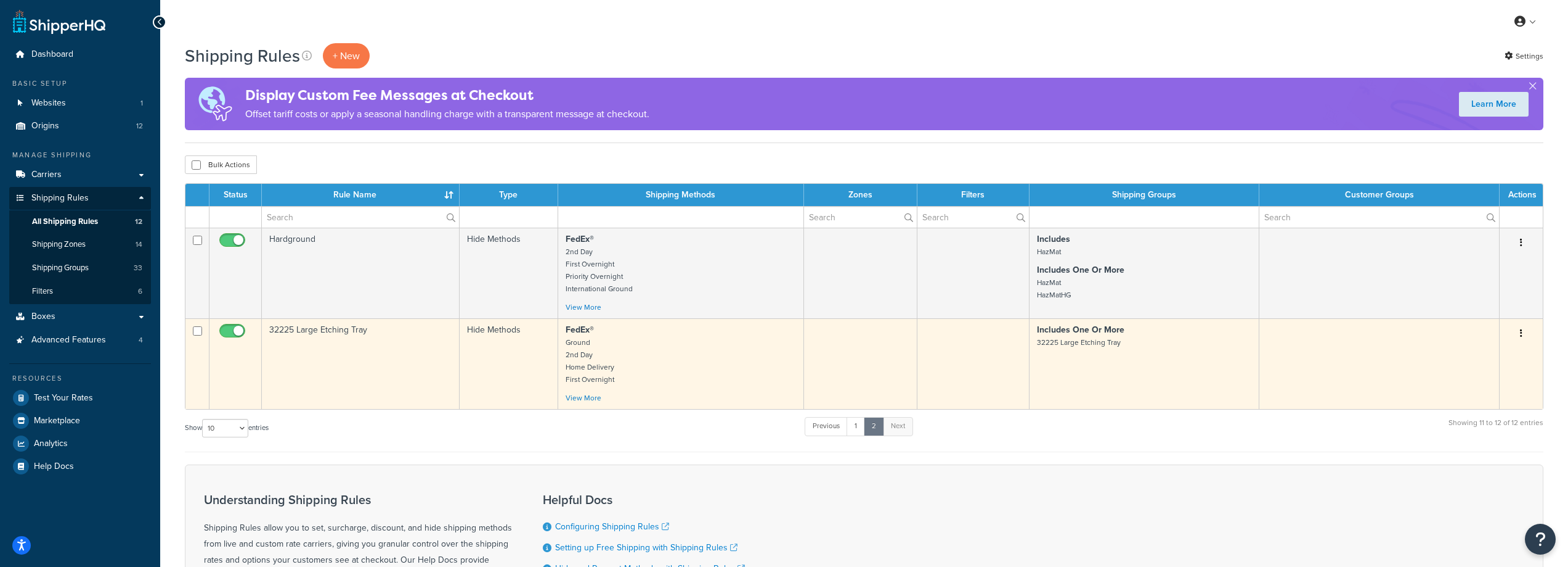
click at [225, 331] on input "checkbox" at bounding box center [234, 334] width 34 height 15
checkbox input "false"
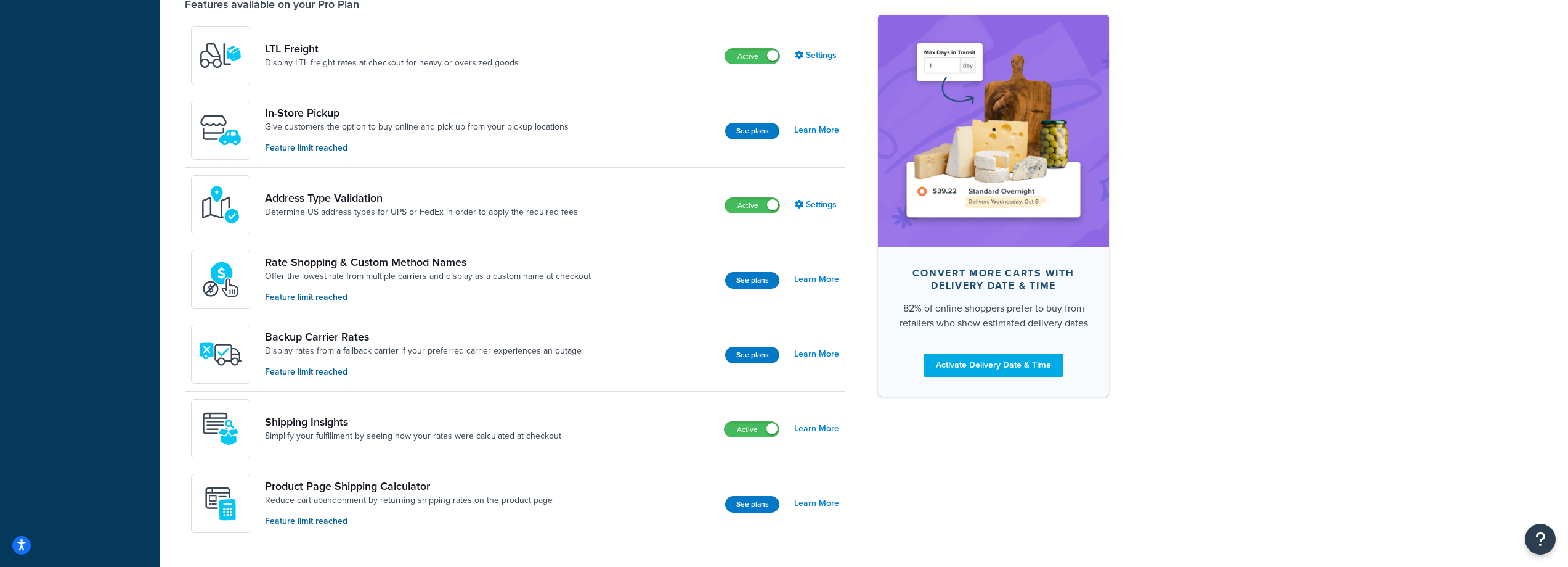
scroll to position [432, 0]
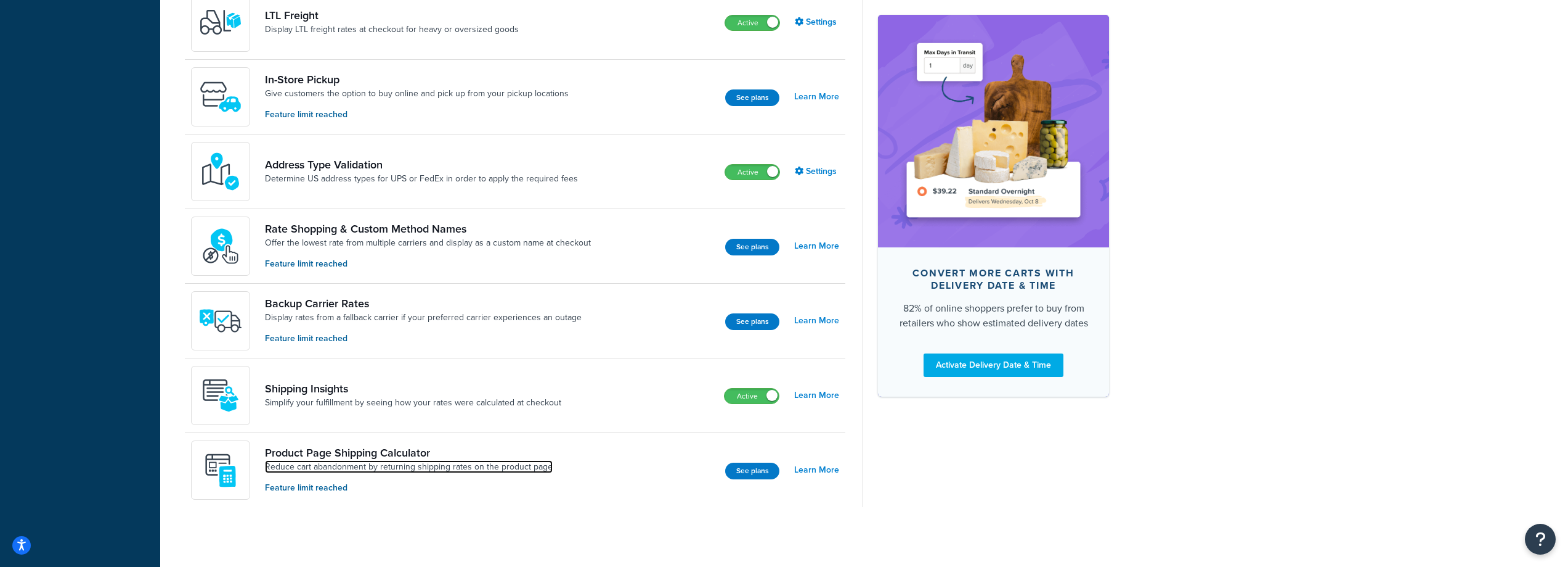
click at [439, 462] on link "Reduce cart abandonment by returning shipping rates on the product page" at bounding box center [409, 466] width 288 height 13
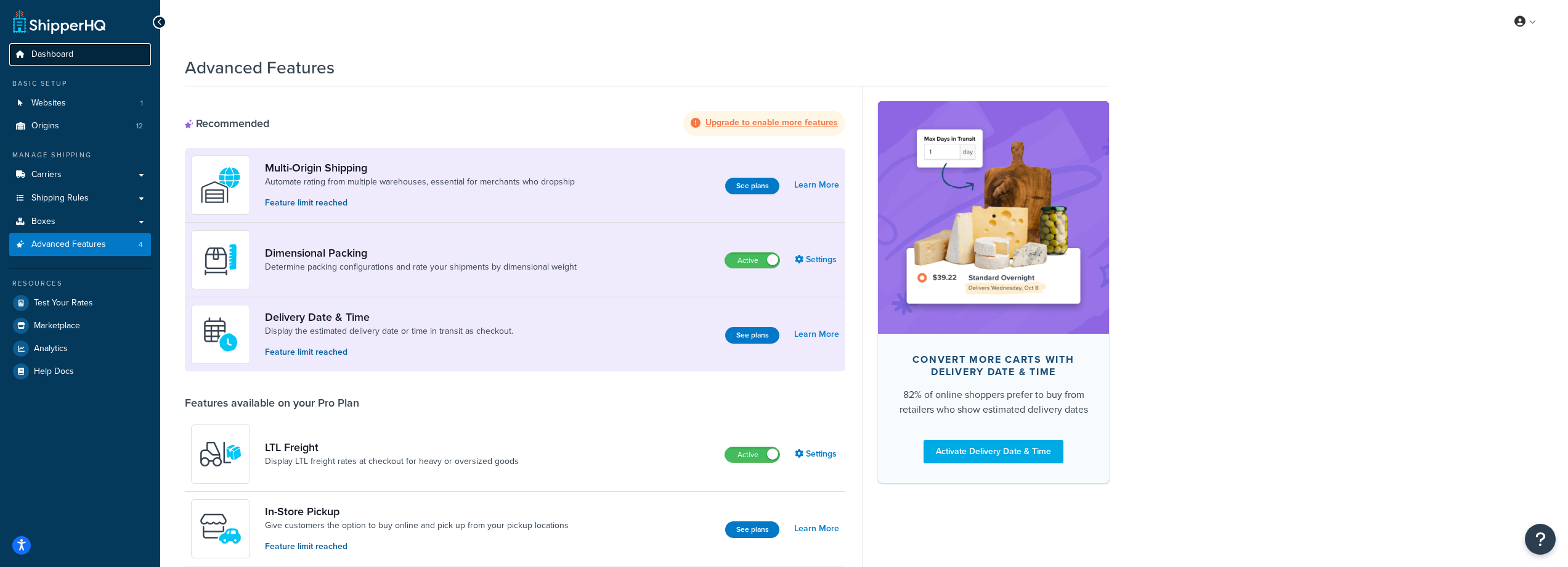
click at [73, 61] on link "Dashboard" at bounding box center [80, 54] width 142 height 23
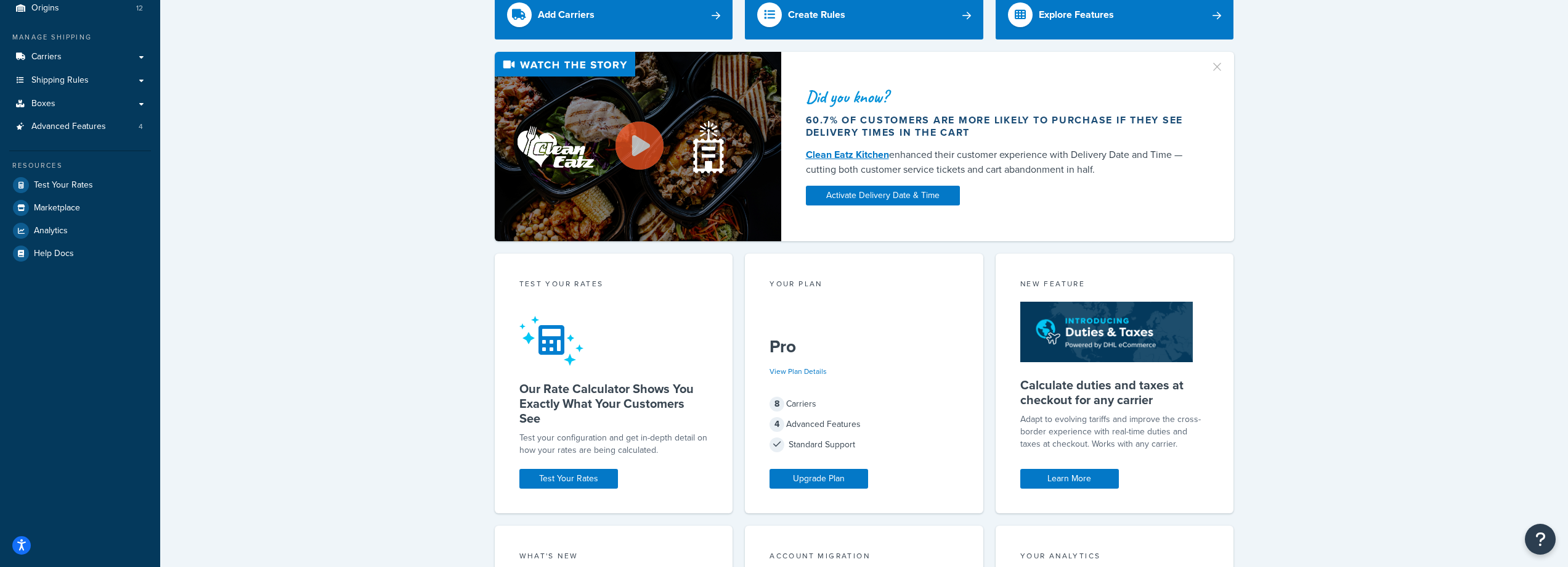
scroll to position [89, 0]
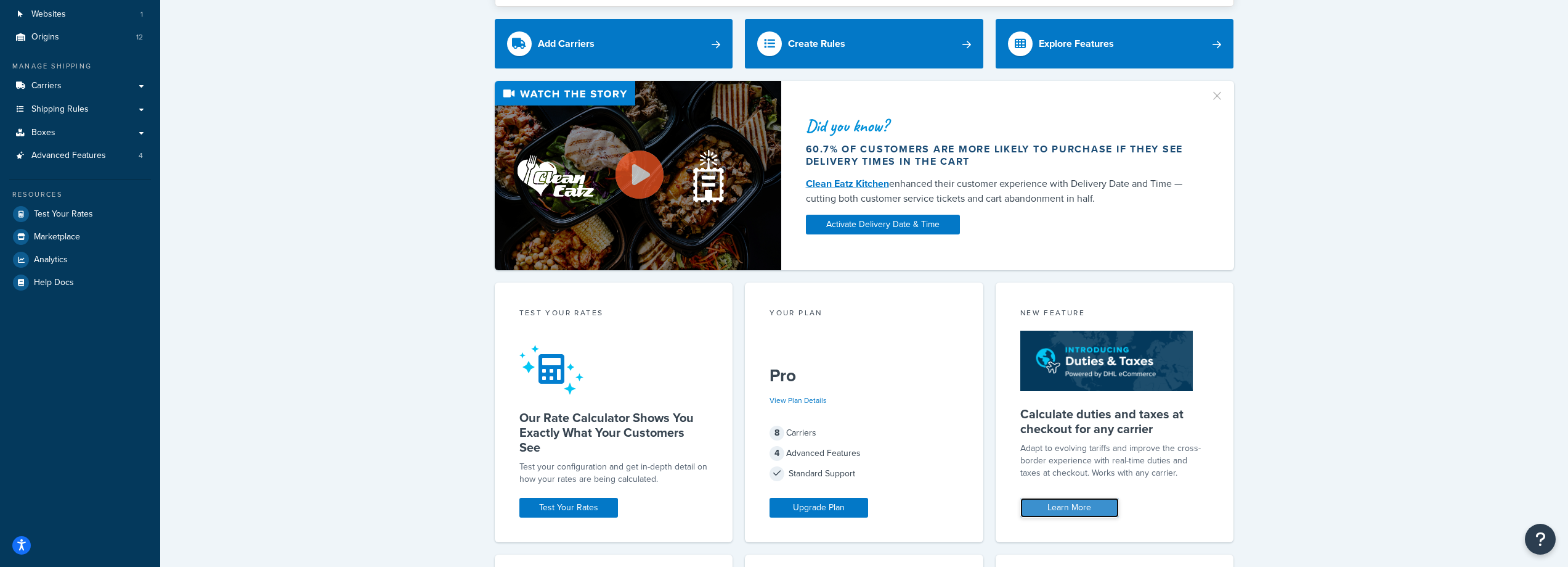
click at [1091, 500] on link "Learn More" at bounding box center [1069, 507] width 99 height 19
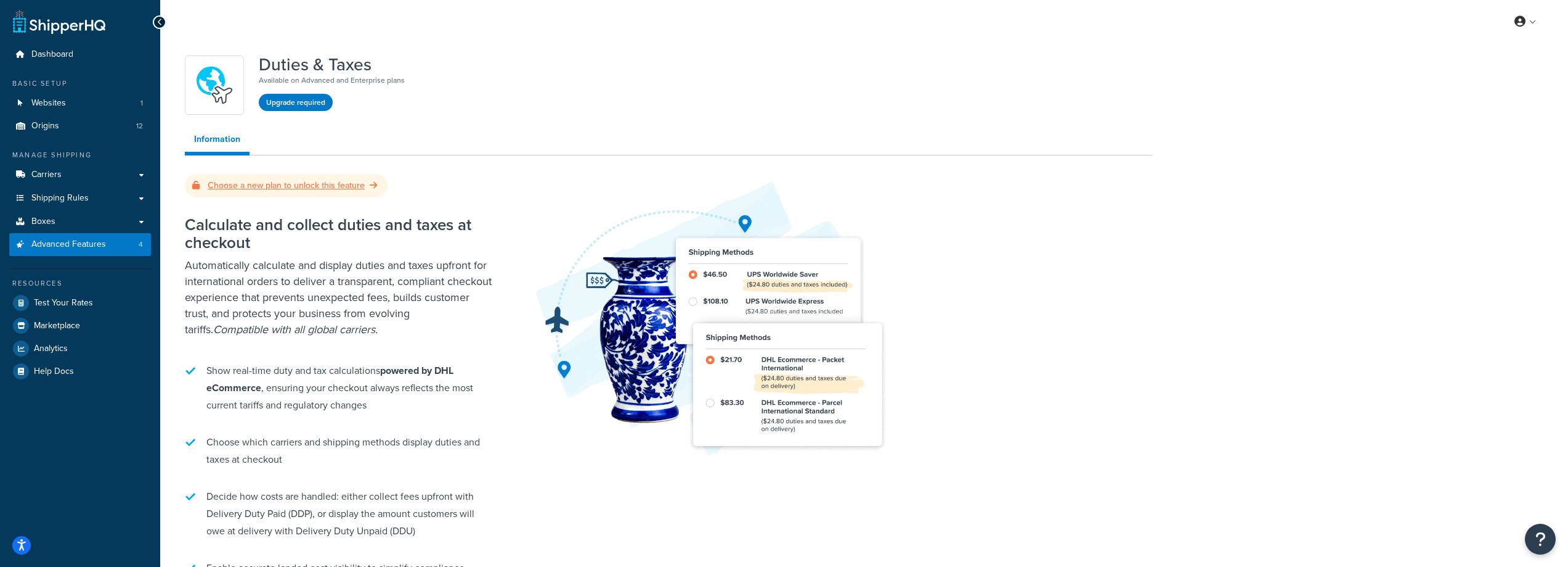
click at [323, 187] on link "Choose a new plan to unlock this feature" at bounding box center [286, 185] width 188 height 13
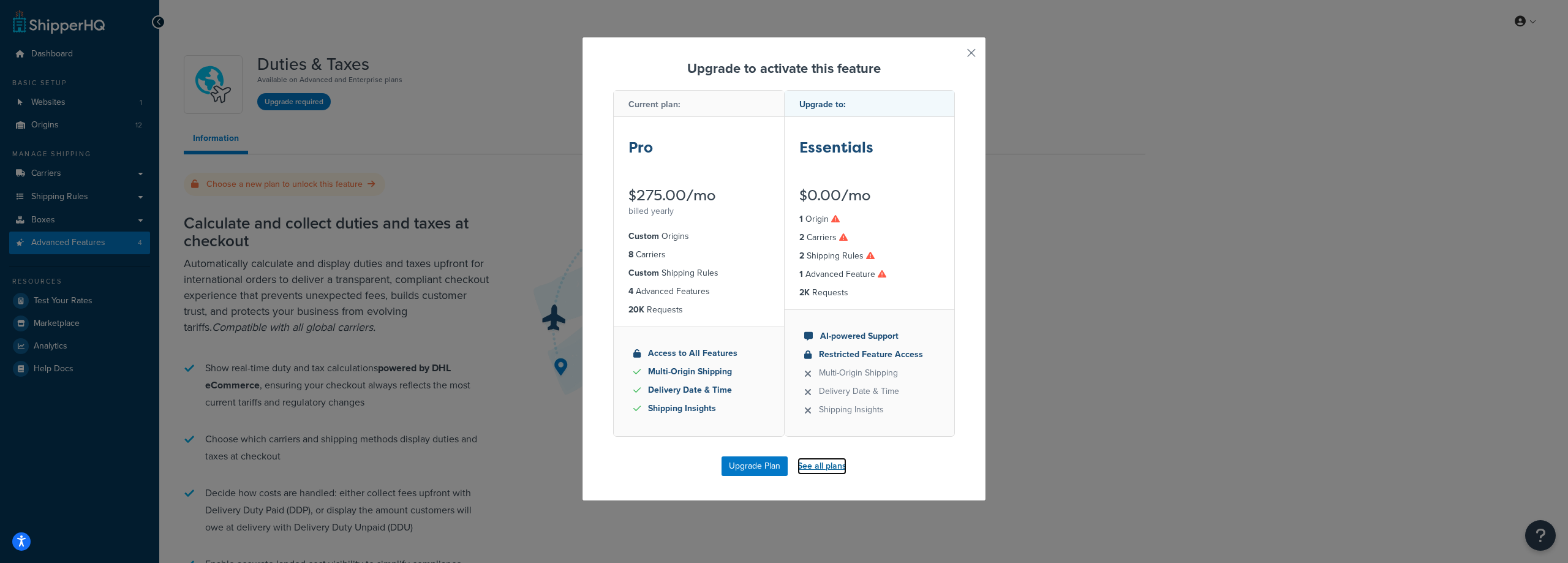
click at [813, 461] on link "See all plans" at bounding box center [822, 466] width 49 height 17
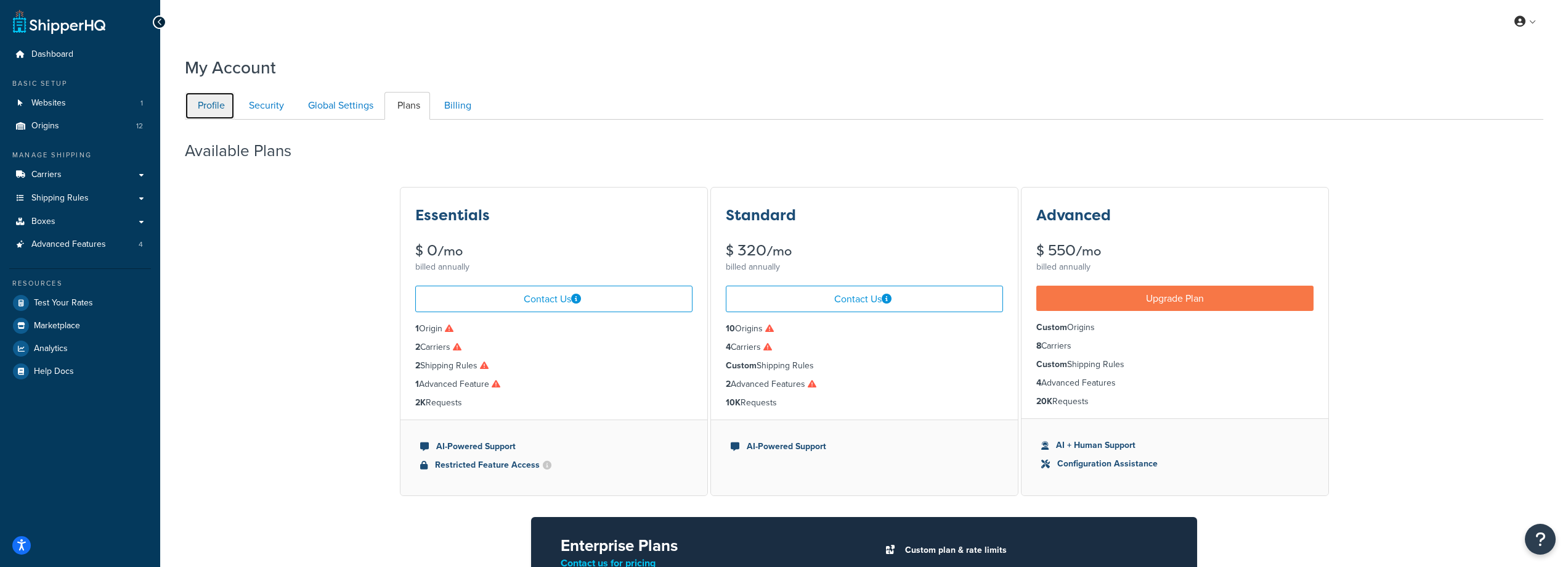
click at [220, 115] on link "Profile" at bounding box center [209, 106] width 50 height 28
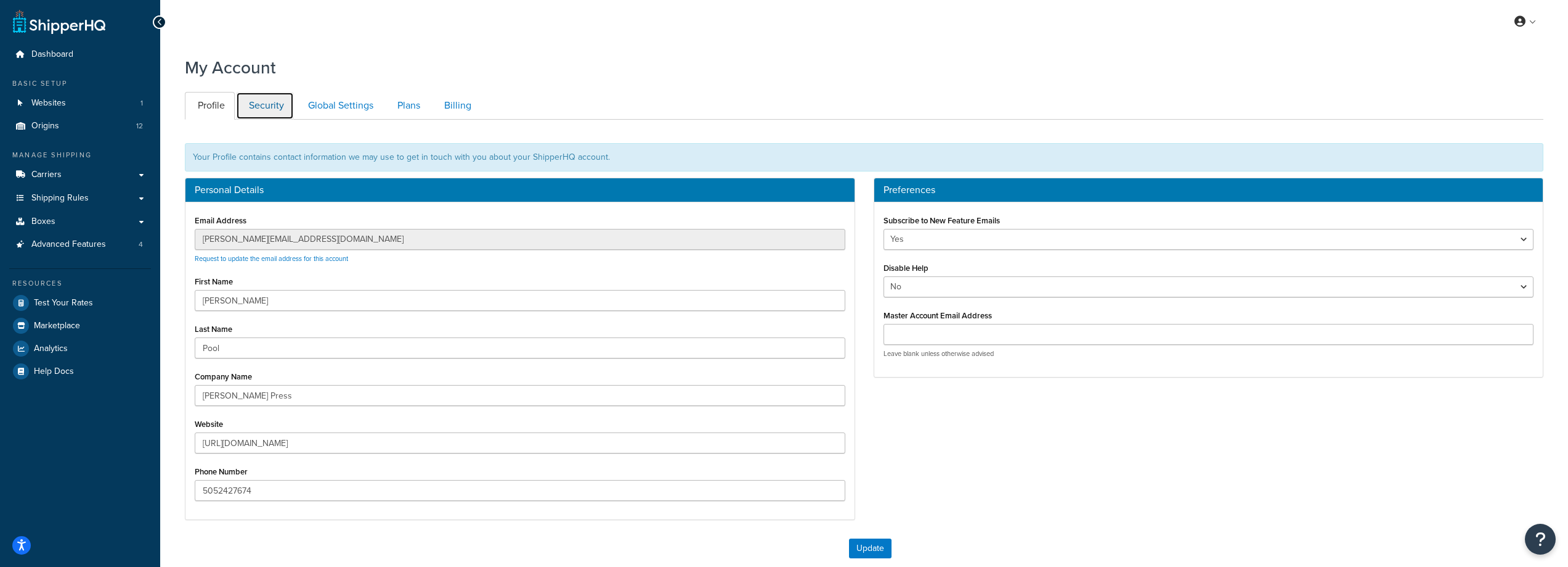
click at [270, 102] on link "Security" at bounding box center [264, 106] width 58 height 28
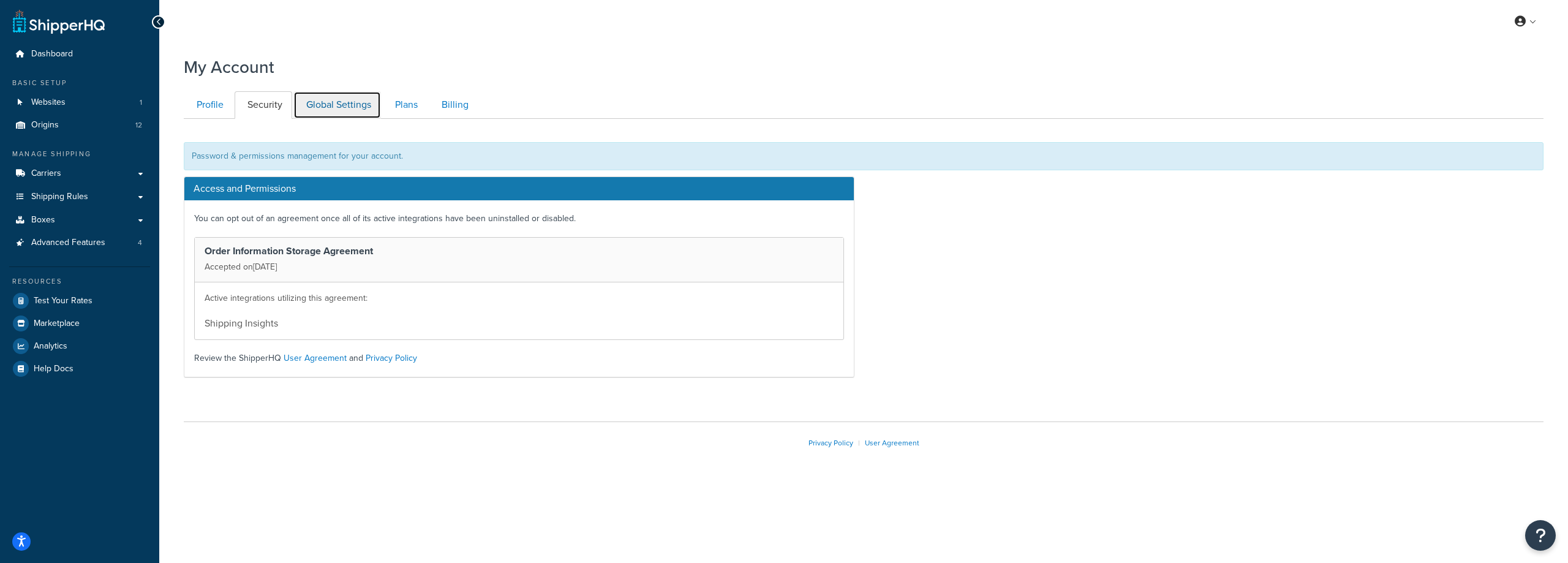
click at [346, 107] on link "Global Settings" at bounding box center [337, 105] width 87 height 28
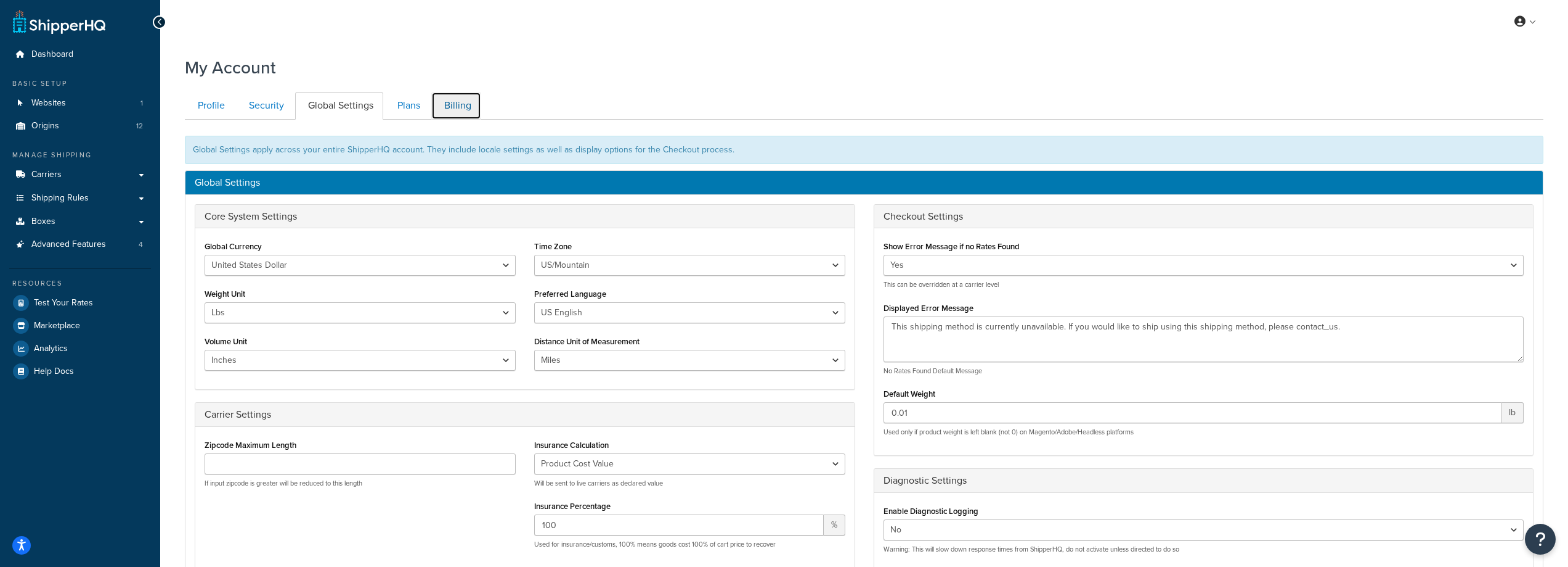
click at [463, 103] on link "Billing" at bounding box center [456, 106] width 50 height 28
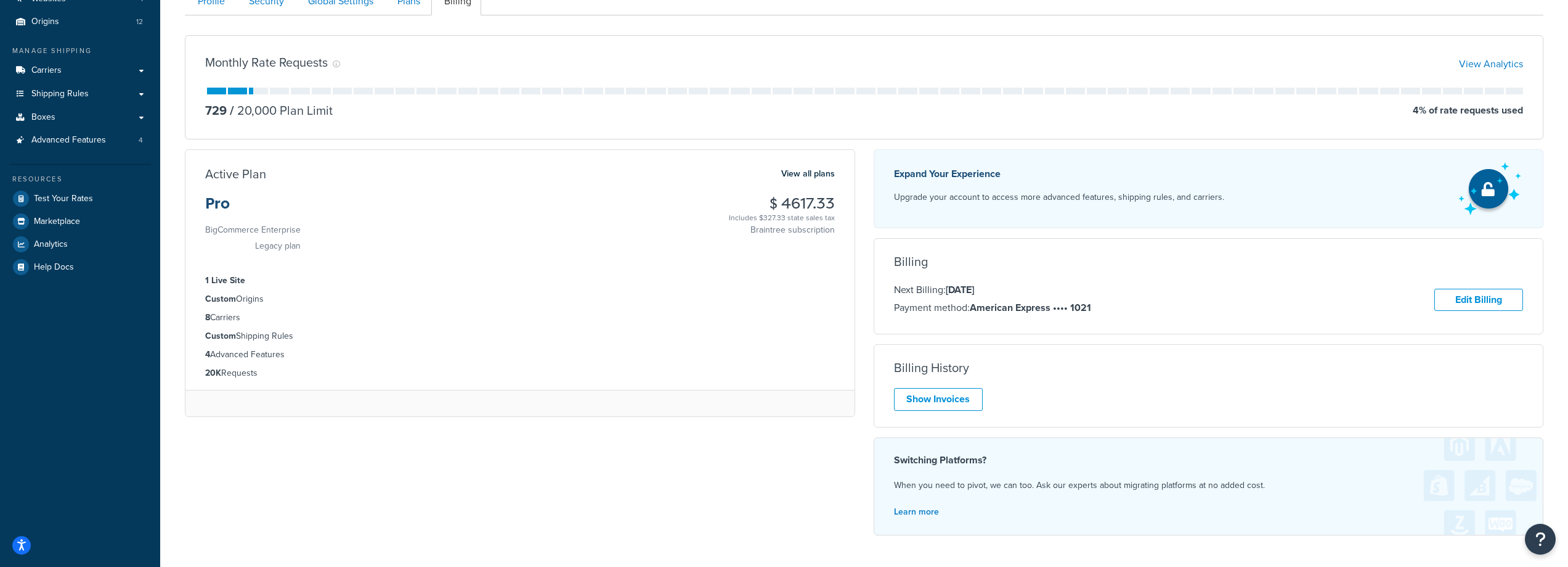
scroll to position [58, 0]
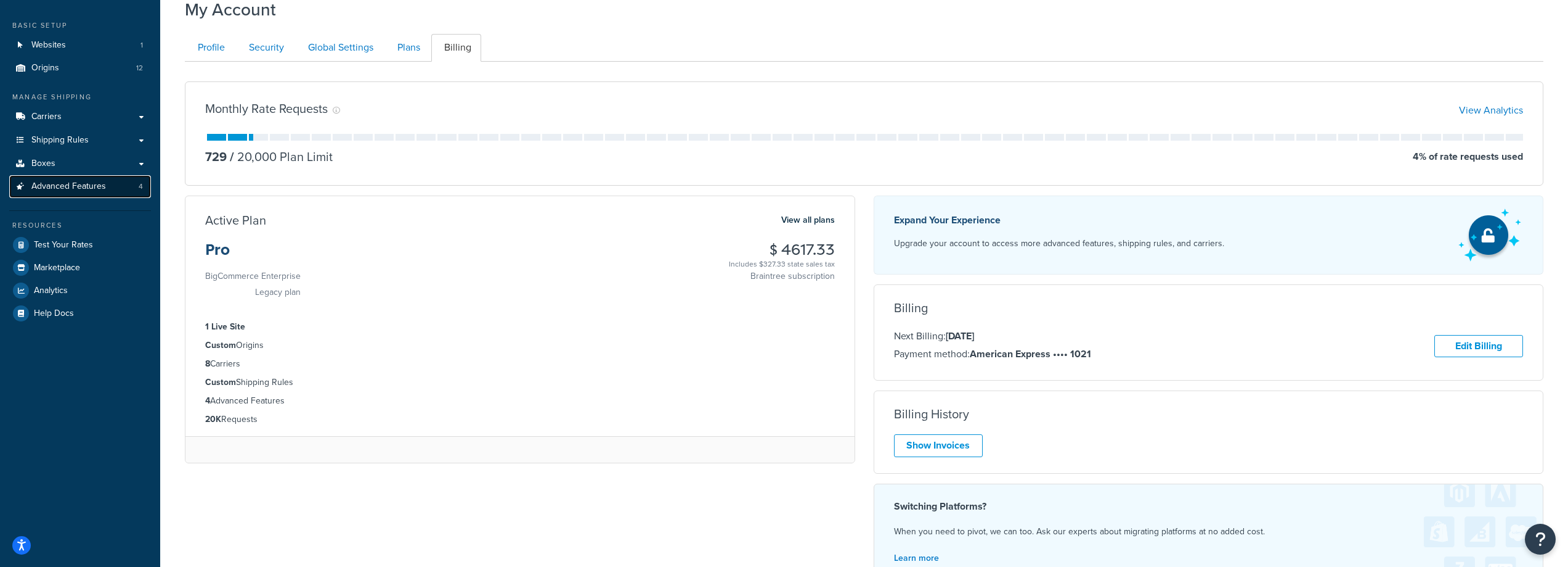
click at [133, 183] on link "Advanced Features 4" at bounding box center [80, 186] width 142 height 23
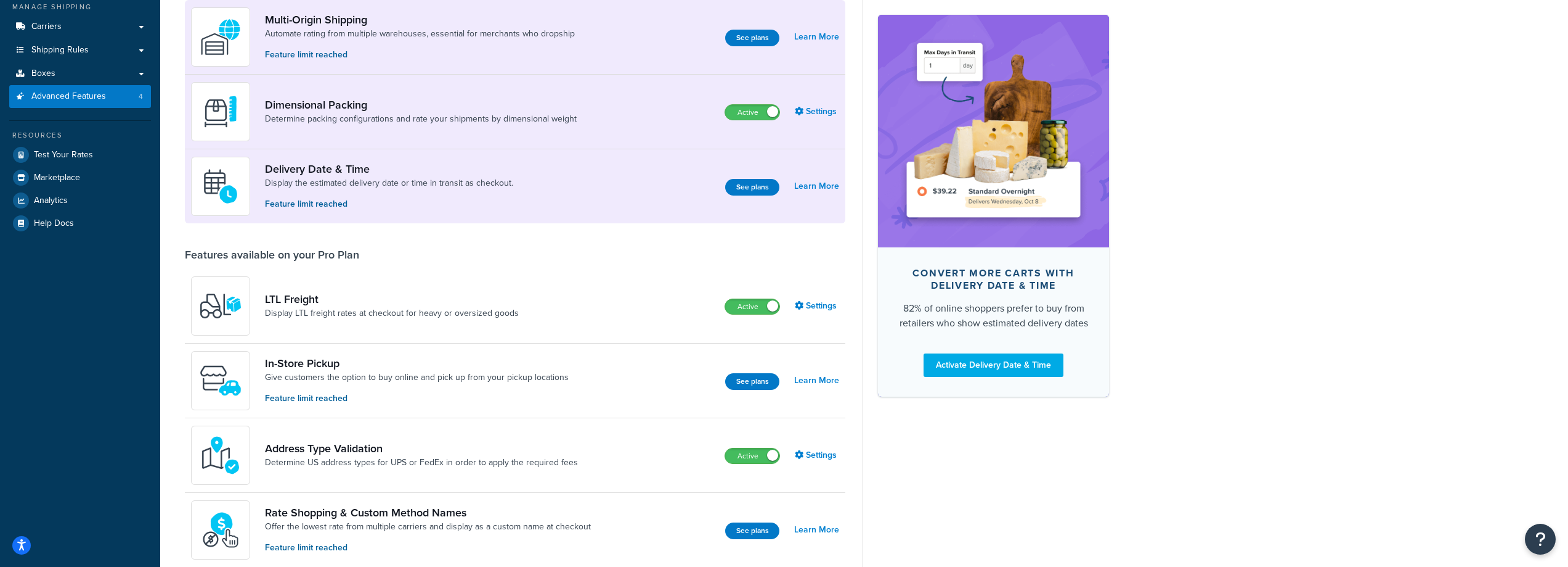
scroll to position [433, 0]
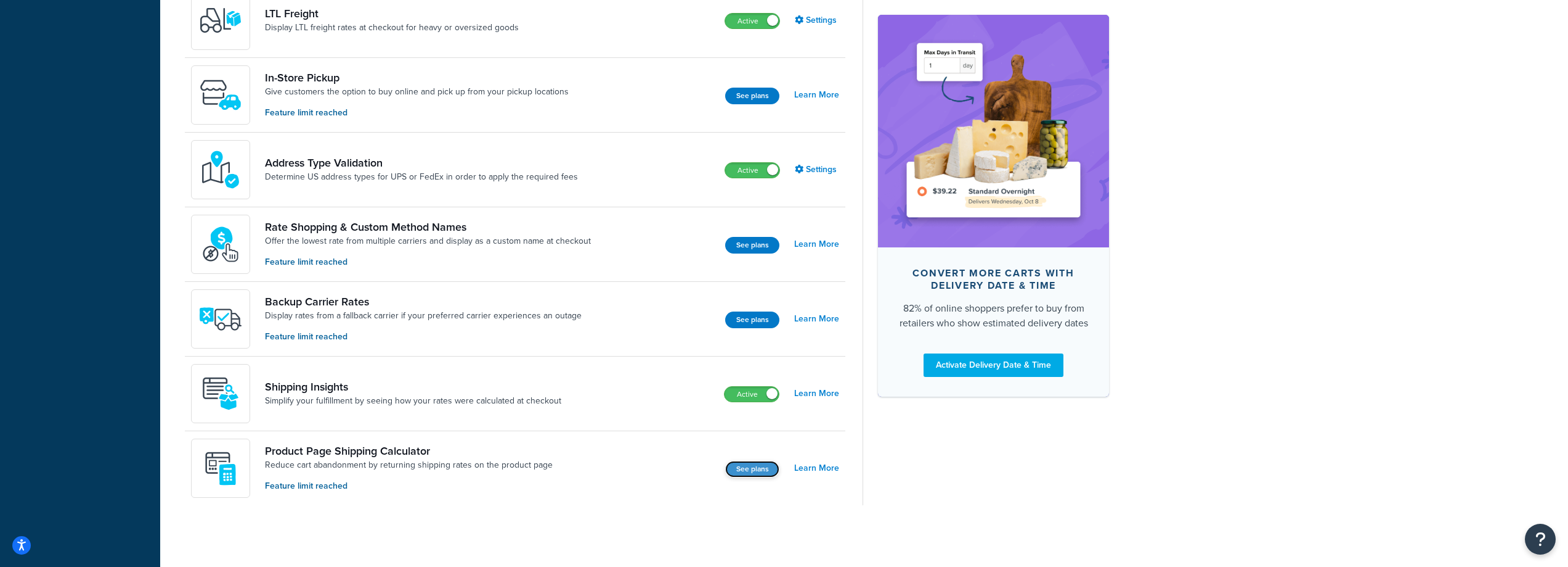
click at [769, 472] on button "See plans" at bounding box center [752, 469] width 54 height 17
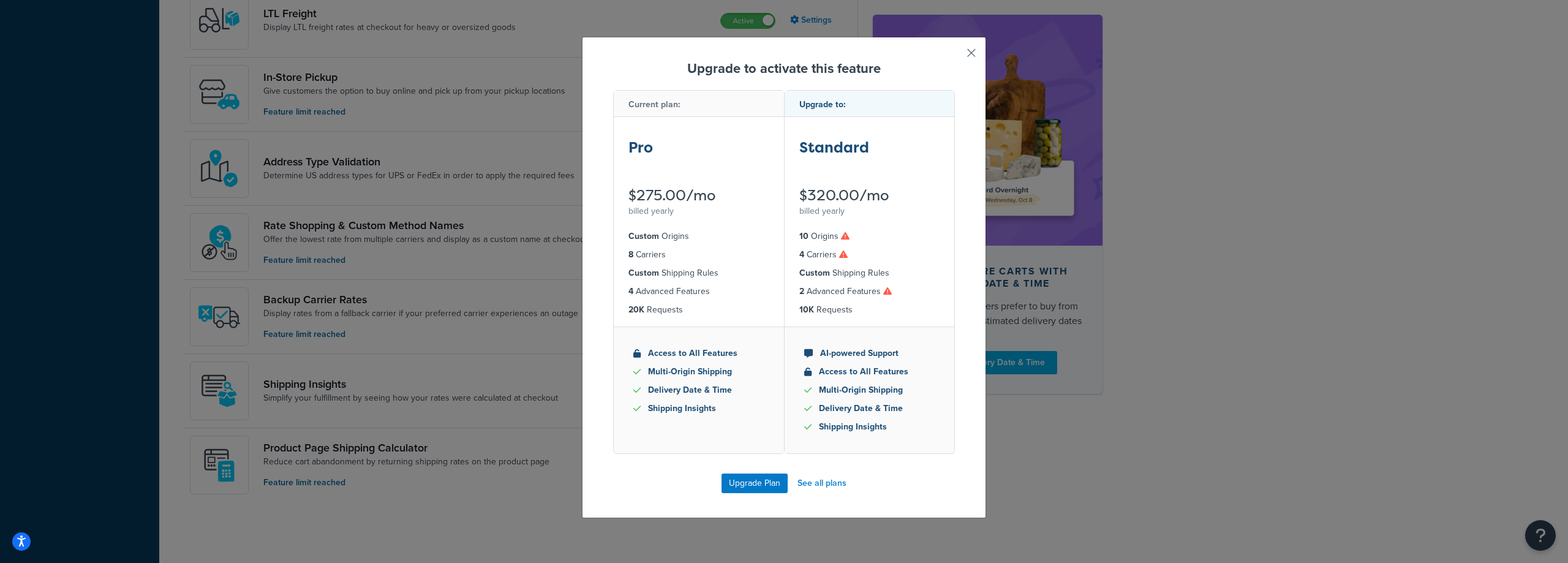
click at [955, 55] on button "button" at bounding box center [954, 57] width 3 height 3
